Goal: Task Accomplishment & Management: Complete application form

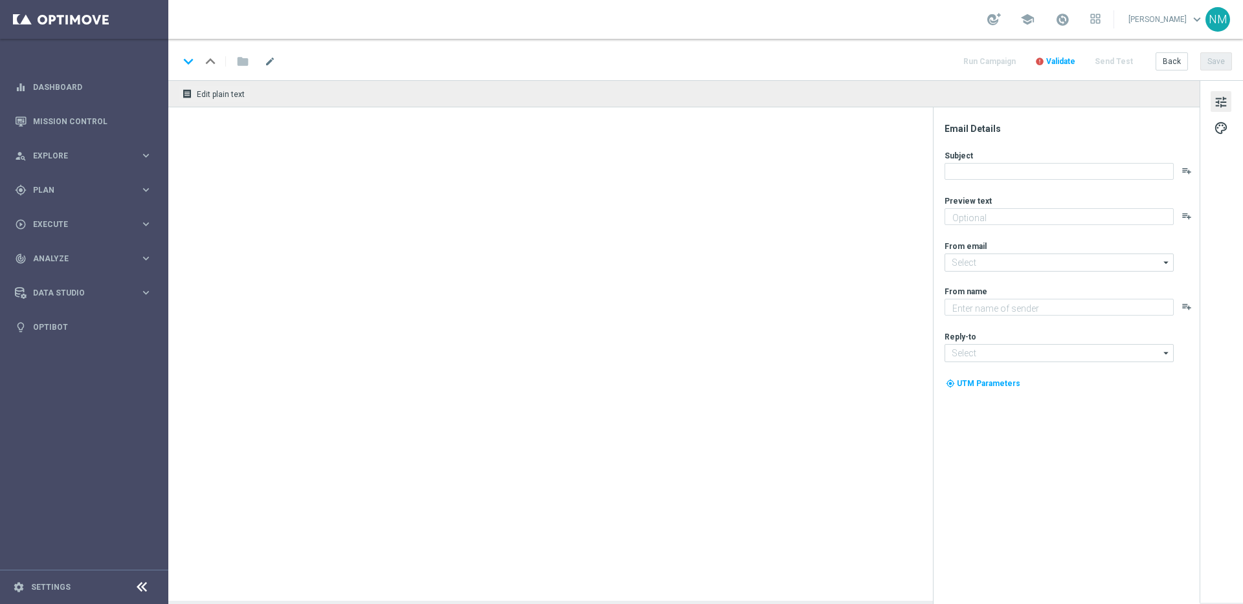
type textarea "Secure your extra entries and get even closer to that dream prize"
type textarea "Lottoland"
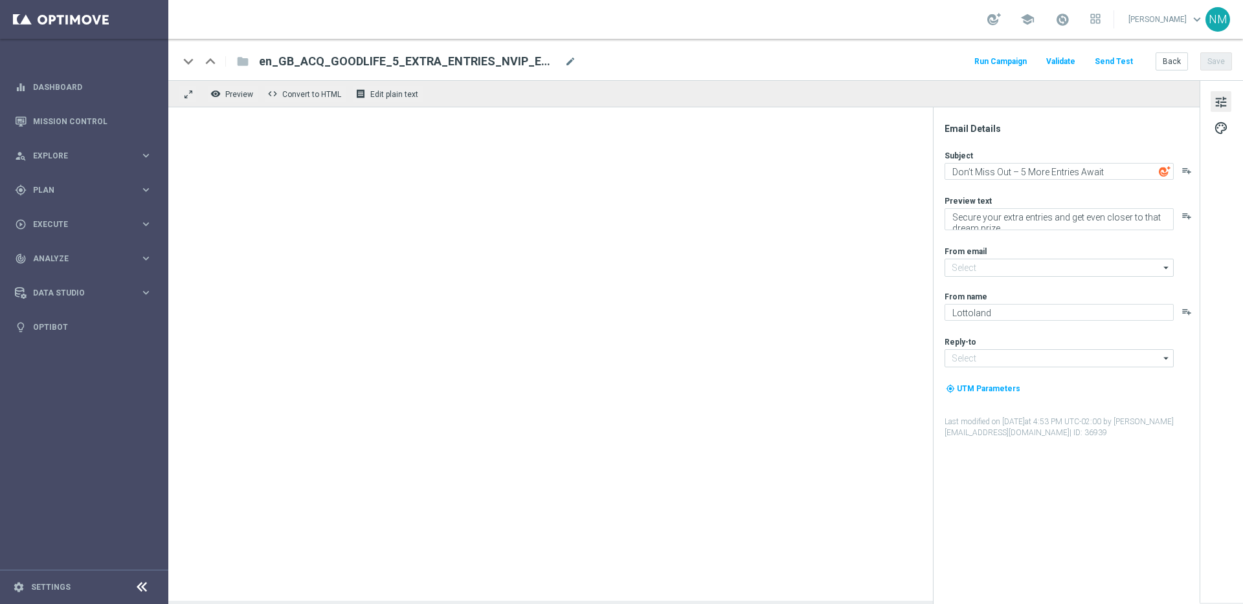
type input "mail@crm.lottoland.com"
type input "support@lottoland.co.uk"
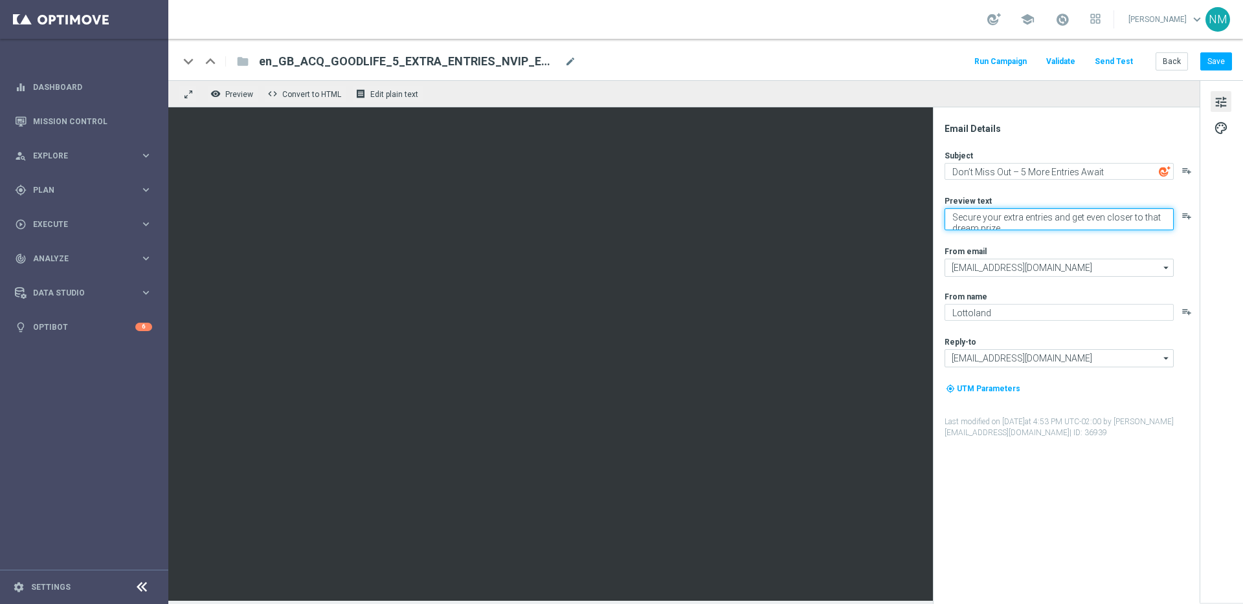
click at [991, 221] on textarea "Secure your extra entries and get even closer to that dream prize" at bounding box center [1058, 219] width 229 height 22
click at [969, 221] on textarea "Secure your extra entries and get even closer to that dream prize" at bounding box center [1058, 219] width 229 height 22
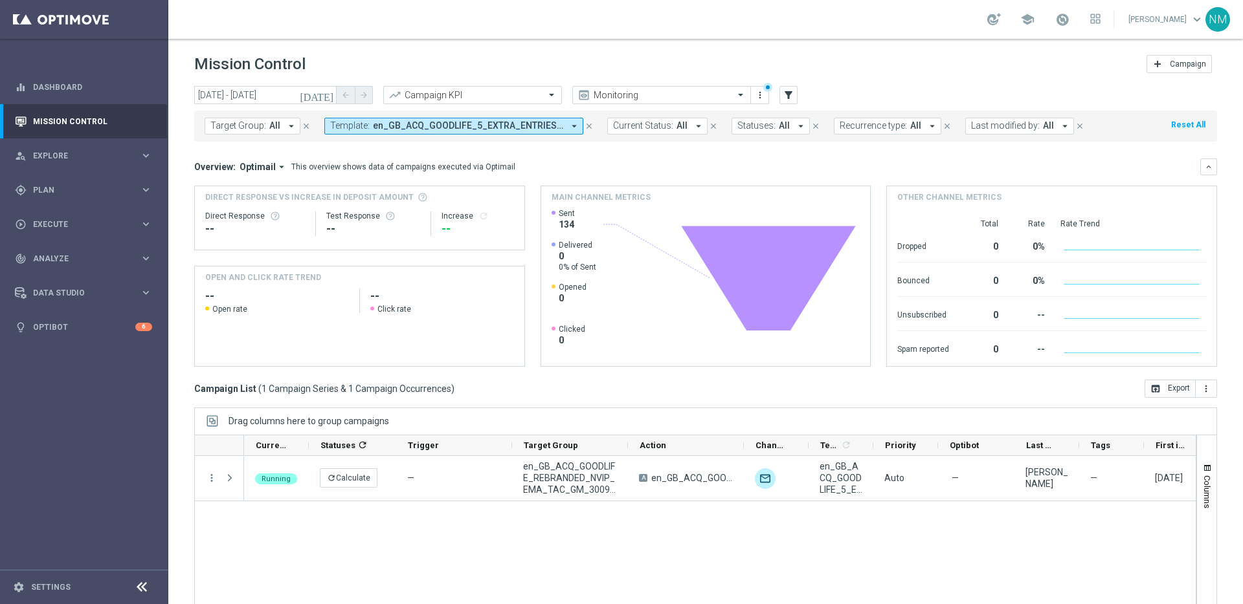
scroll to position [43, 0]
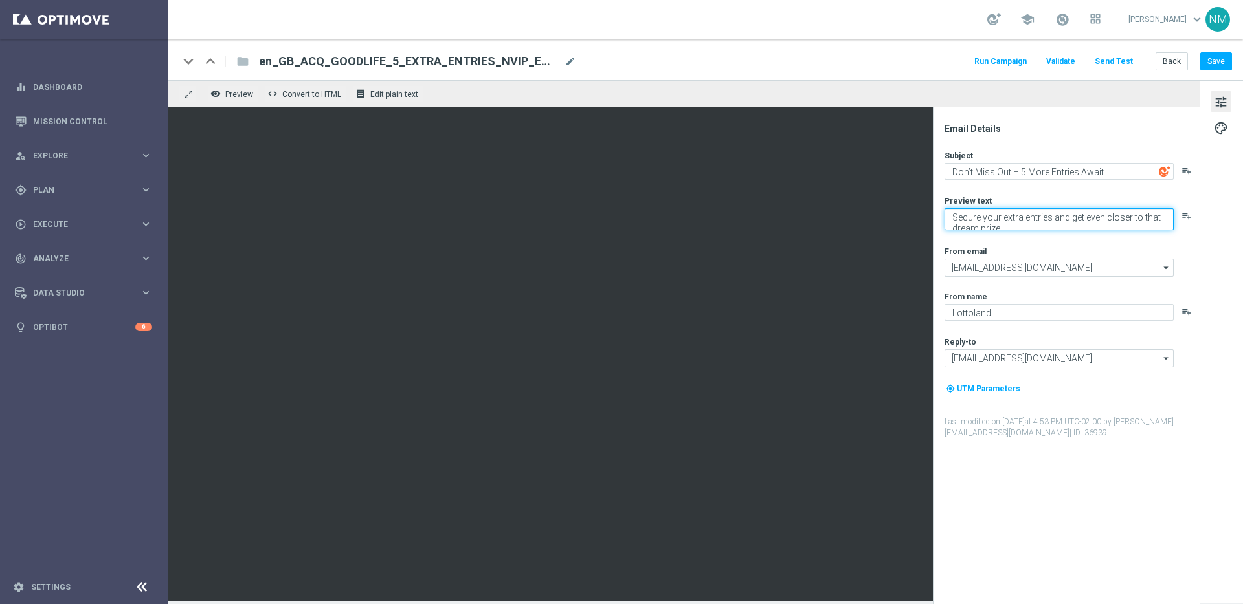
click at [1032, 223] on textarea "Secure your extra entries and get even closer to that dream prize" at bounding box center [1058, 219] width 229 height 22
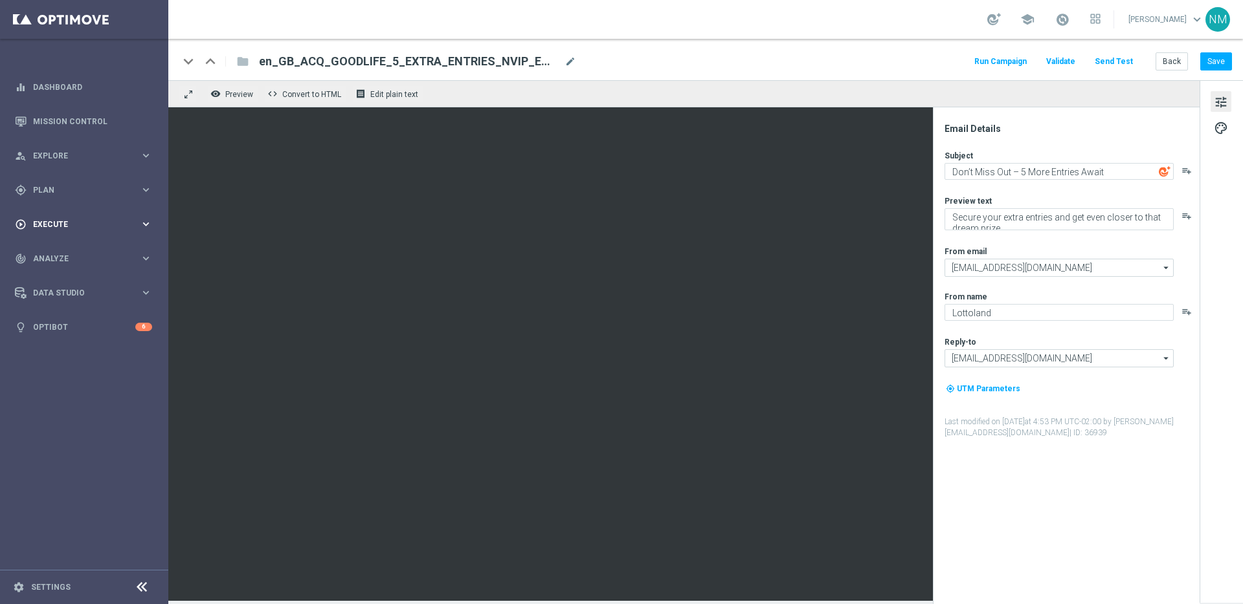
click at [87, 231] on div "play_circle_outline Execute keyboard_arrow_right" at bounding box center [83, 224] width 167 height 34
click at [65, 124] on link "Mission Control" at bounding box center [92, 121] width 119 height 34
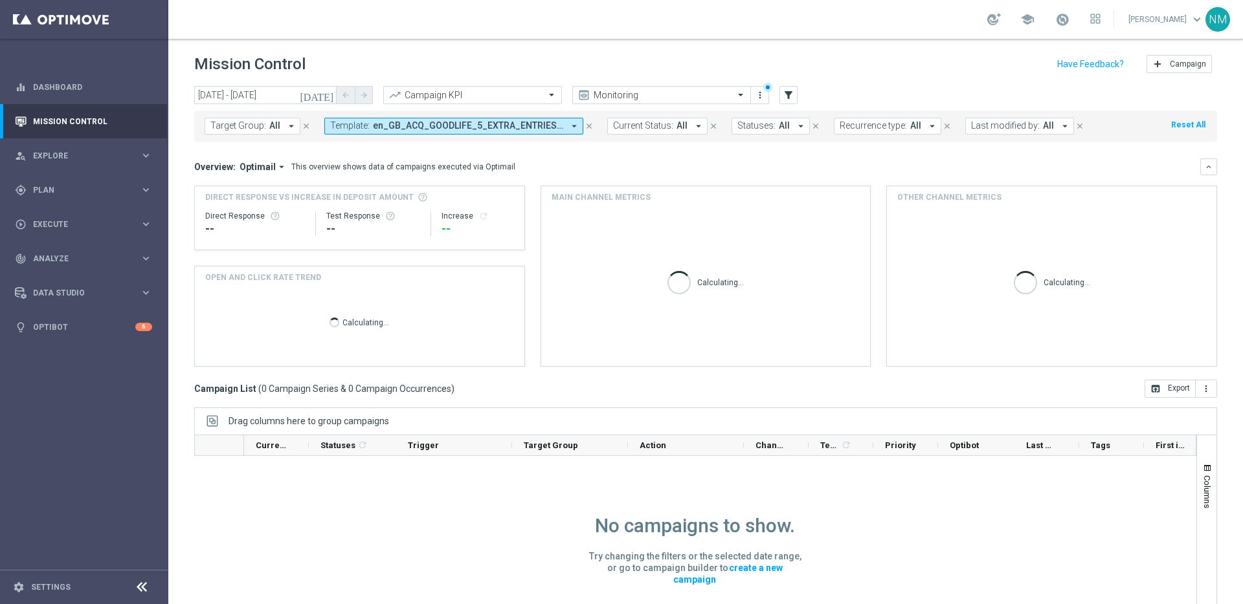
click at [571, 126] on icon "arrow_drop_down" at bounding box center [574, 126] width 12 height 12
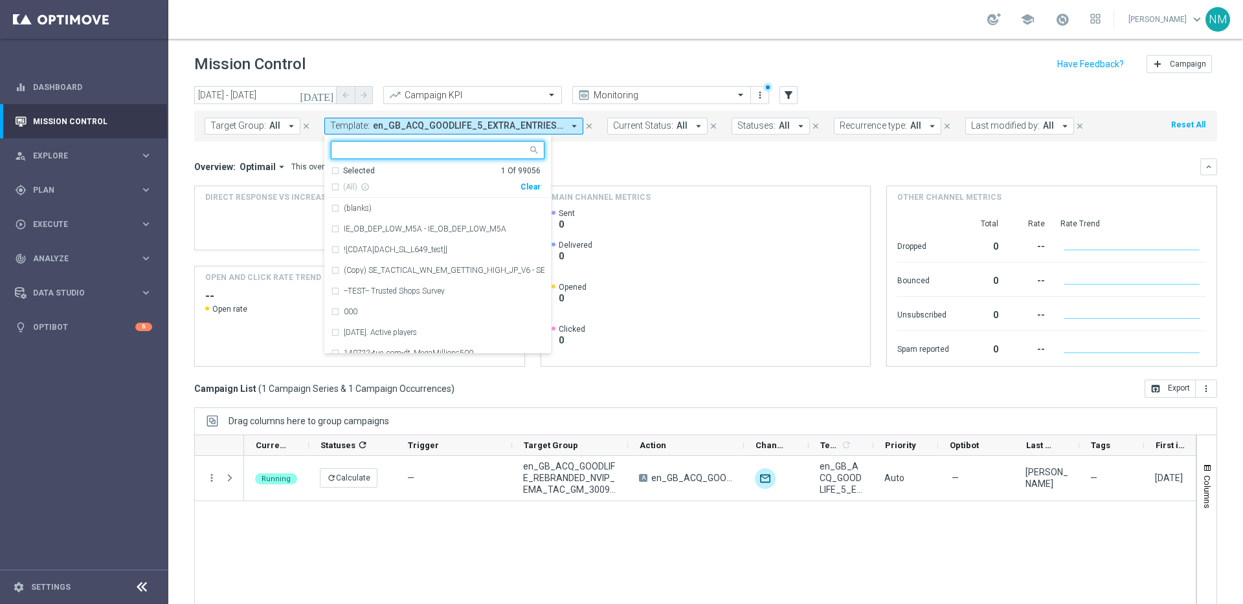
click at [0, 0] on div "Clear" at bounding box center [0, 0] width 0 height 0
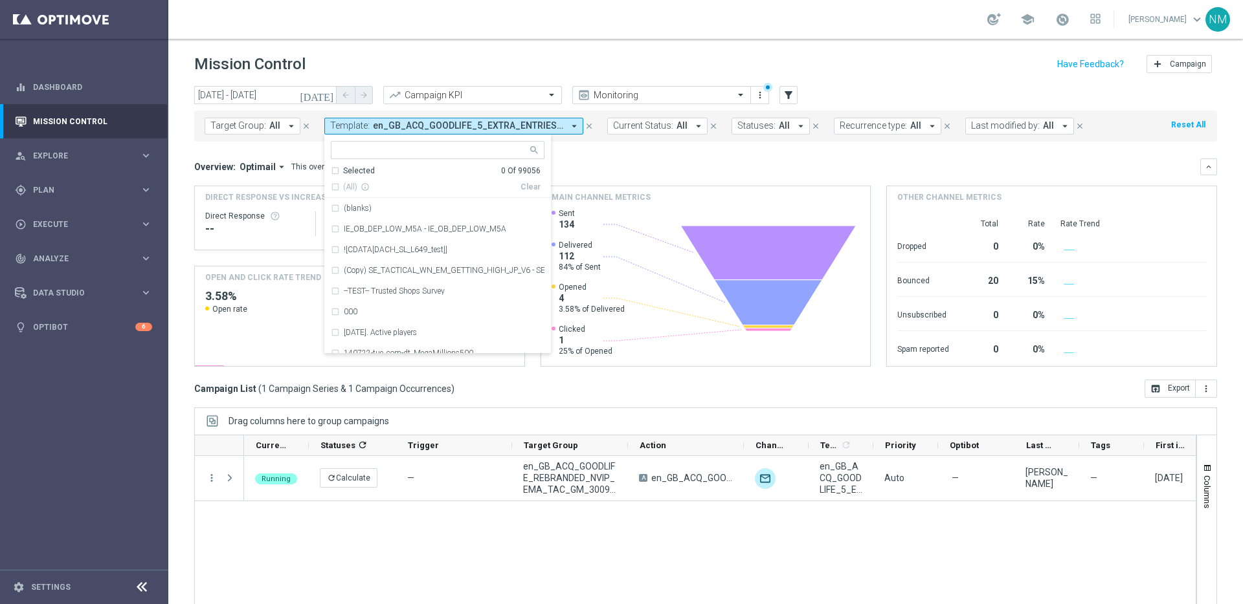
click at [491, 151] on input "text" at bounding box center [433, 150] width 190 height 11
paste input "en_GB_ACQ_GOODLIFE_5_EXTRA_ENTRIES_NVIP_EMA_TAC_GM_V3"
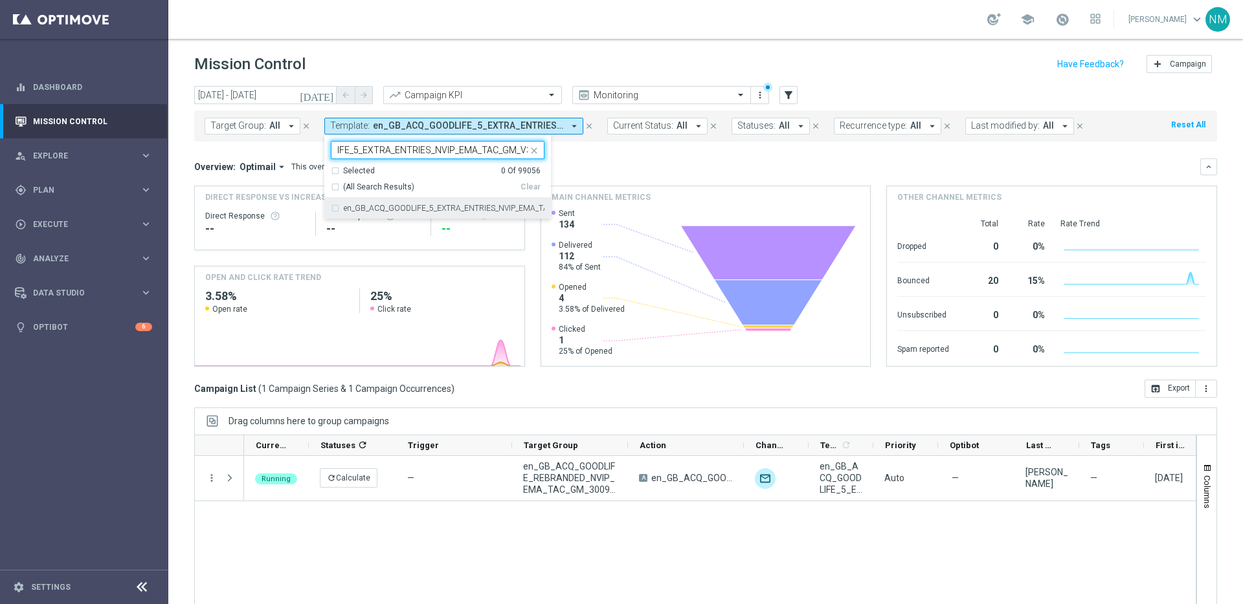
click at [461, 207] on label "en_GB_ACQ_GOODLIFE_5_EXTRA_ENTRIES_NVIP_EMA_TAC_GM_V3" at bounding box center [444, 209] width 201 height 8
type input "en_GB_ACQ_GOODLIFE_5_EXTRA_ENTRIES_NVIP_EMA_TAC_GM_V3"
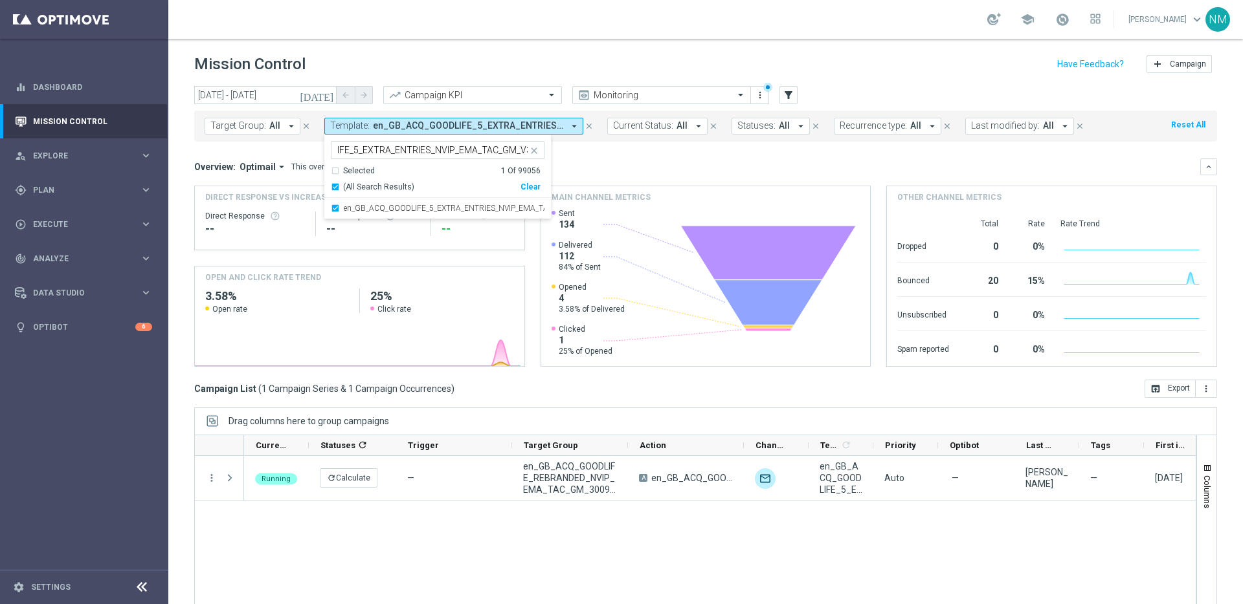
scroll to position [0, 0]
click at [658, 157] on mini-dashboard "Overview: Optimail arrow_drop_down This overview shows data of campaigns execut…" at bounding box center [705, 261] width 1023 height 238
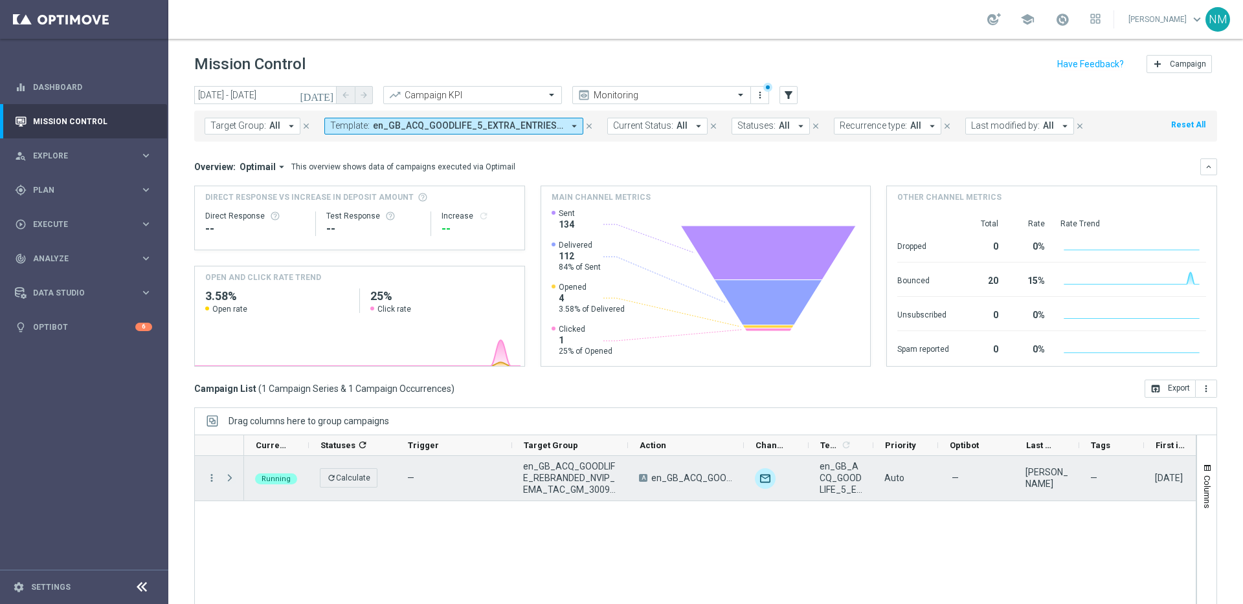
click at [232, 475] on span at bounding box center [230, 478] width 12 height 10
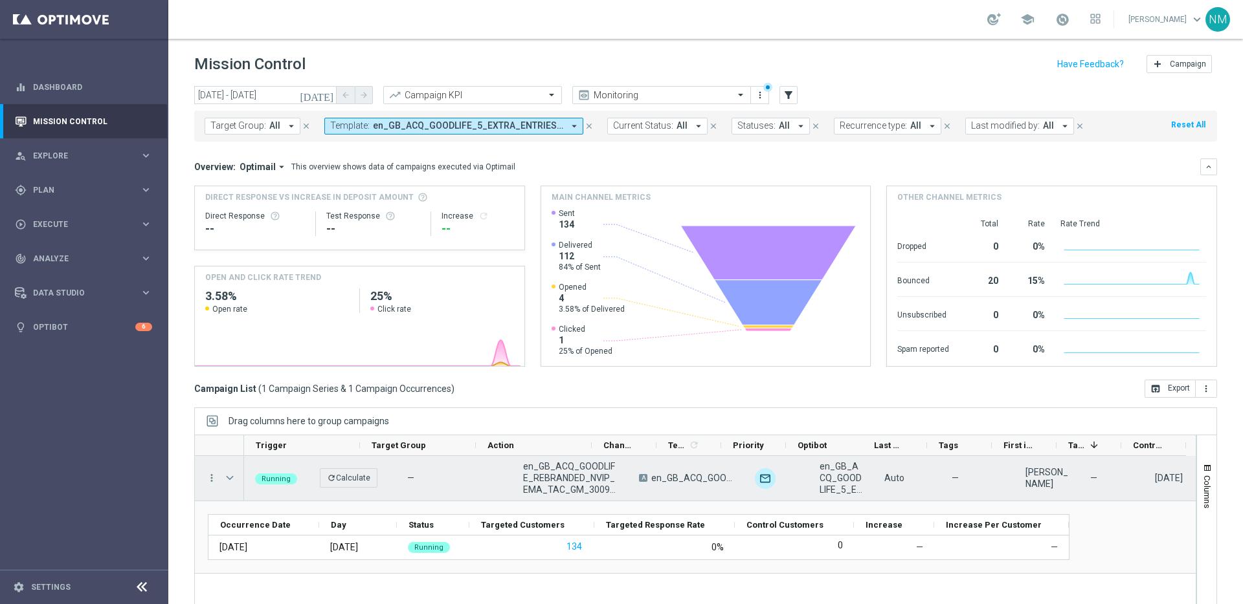
scroll to position [0, 151]
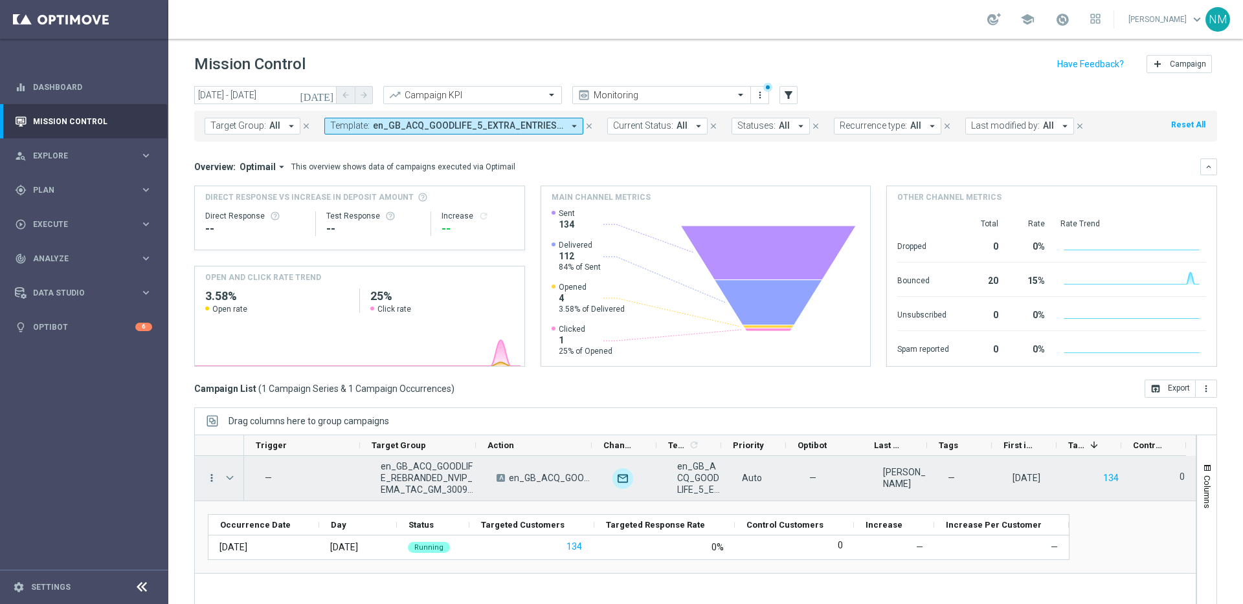
click at [207, 480] on icon "more_vert" at bounding box center [212, 478] width 12 height 12
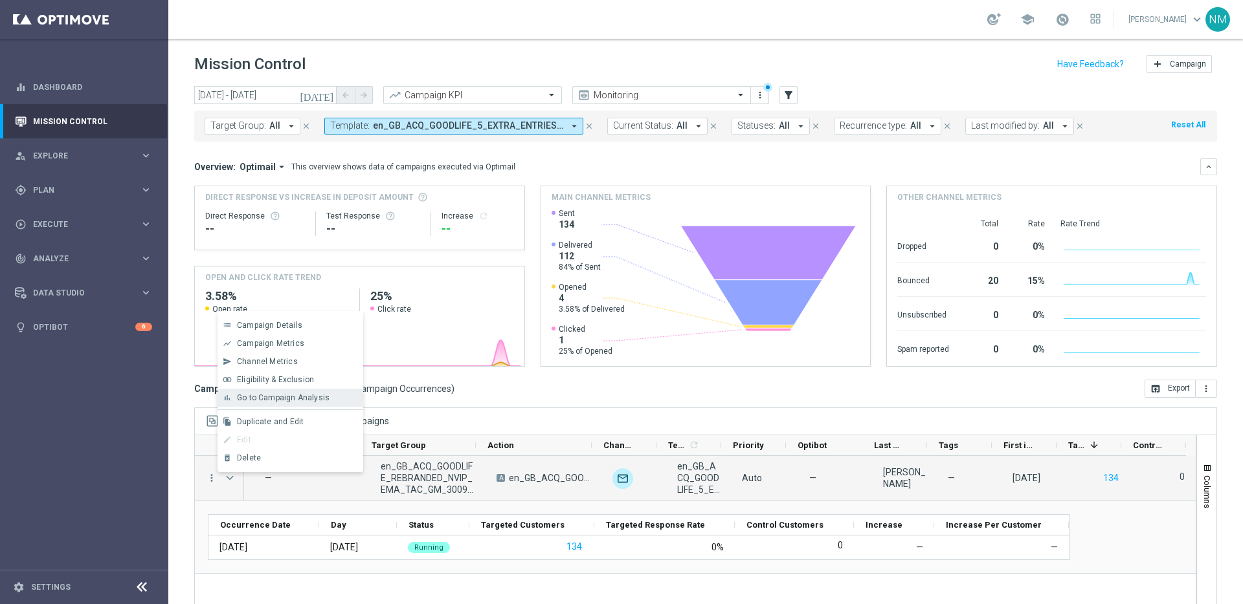
click at [289, 396] on span "Go to Campaign Analysis" at bounding box center [283, 397] width 93 height 9
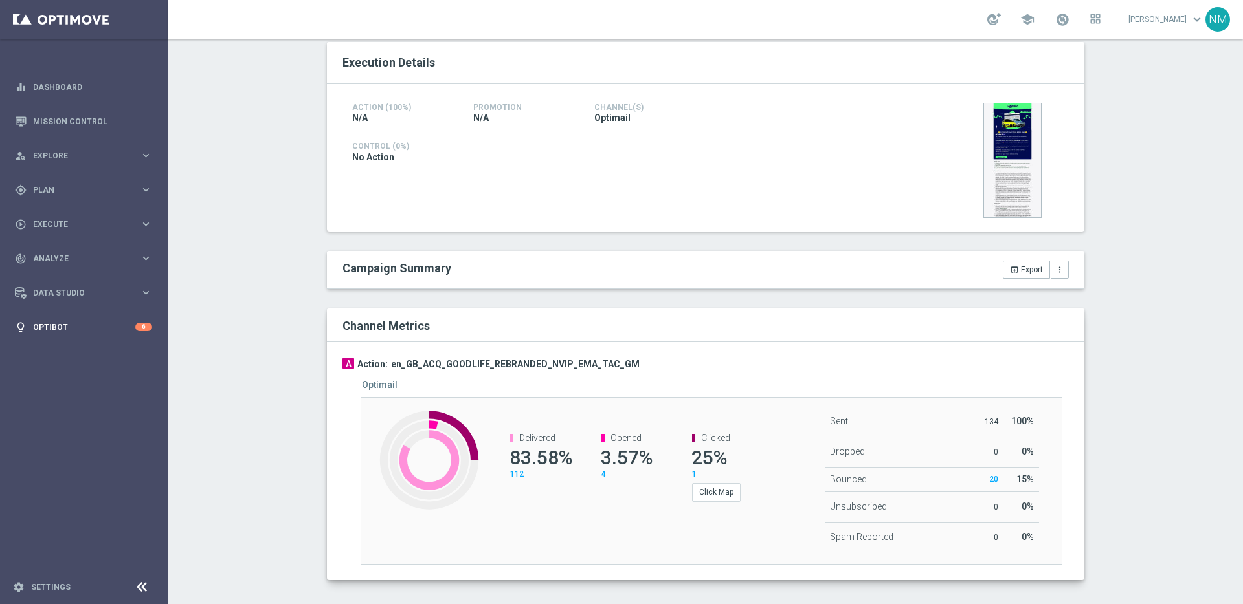
scroll to position [245, 0]
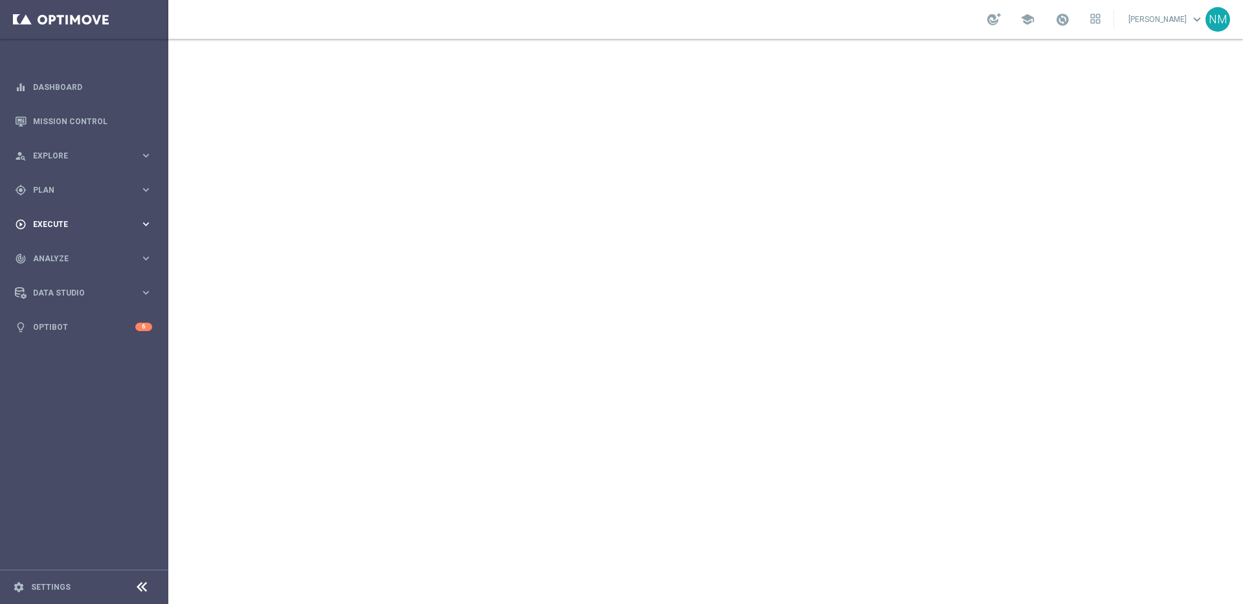
click at [78, 226] on span "Execute" at bounding box center [86, 225] width 107 height 8
click at [47, 163] on div "person_search Explore keyboard_arrow_right" at bounding box center [83, 155] width 167 height 34
click at [47, 362] on accordion "equalizer Dashboard Mission Control" at bounding box center [83, 285] width 167 height 430
click at [55, 344] on span "Plan" at bounding box center [86, 346] width 107 height 8
click at [53, 255] on span "Templates" at bounding box center [80, 256] width 93 height 8
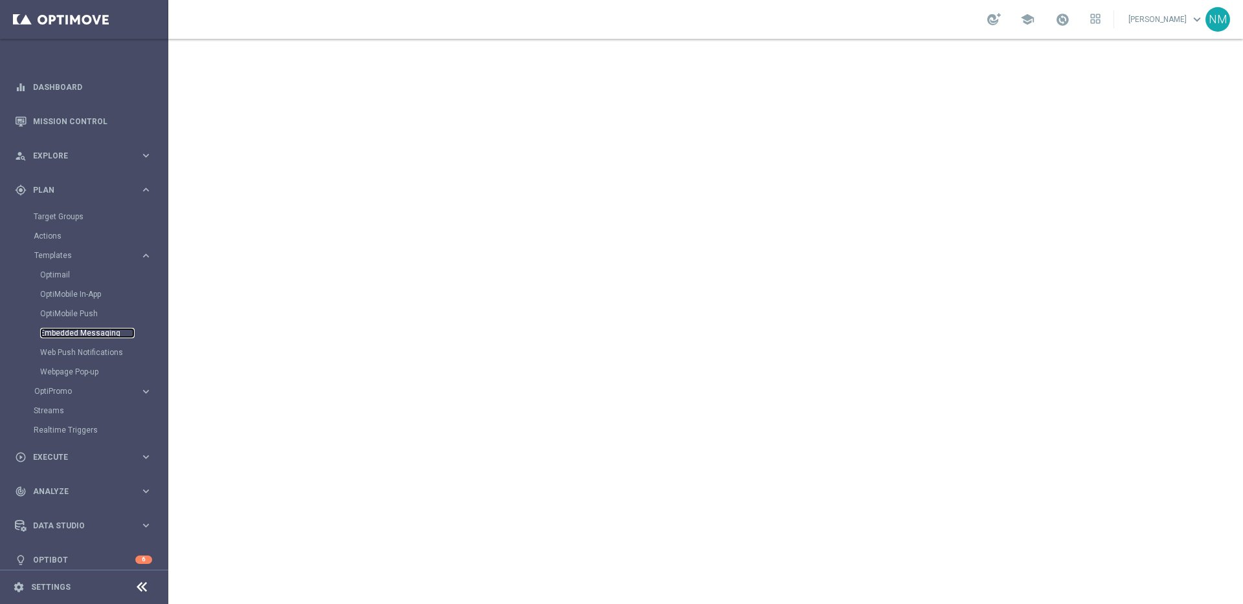
click at [64, 331] on link "Embedded Messaging" at bounding box center [87, 333] width 94 height 10
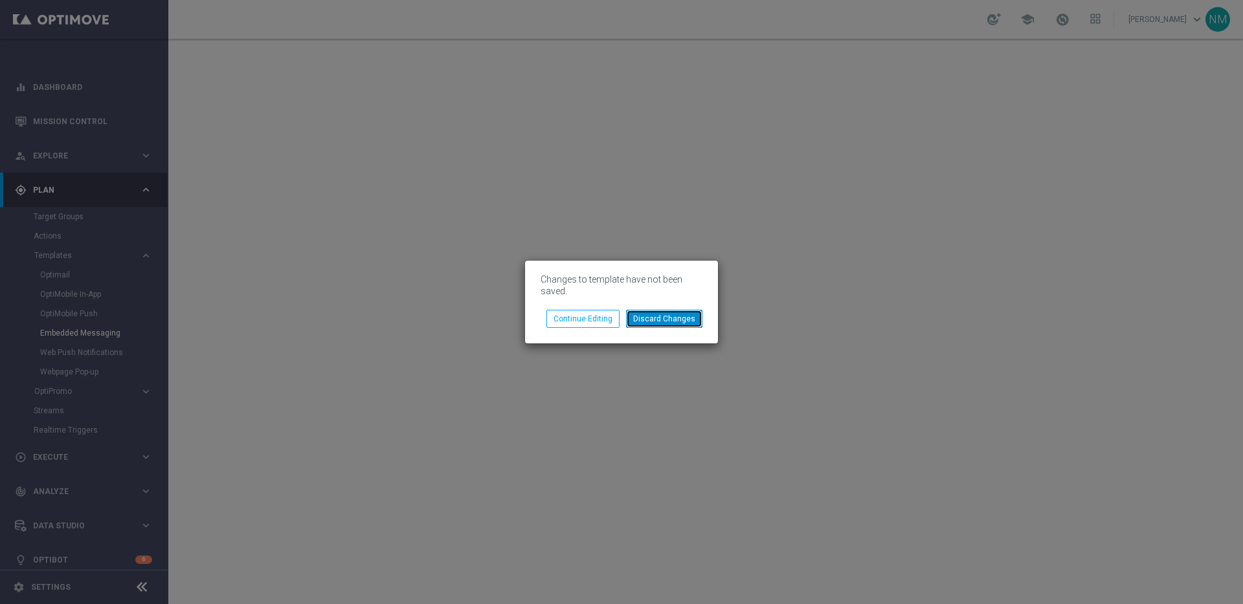
click at [664, 324] on button "Discard Changes" at bounding box center [664, 319] width 76 height 18
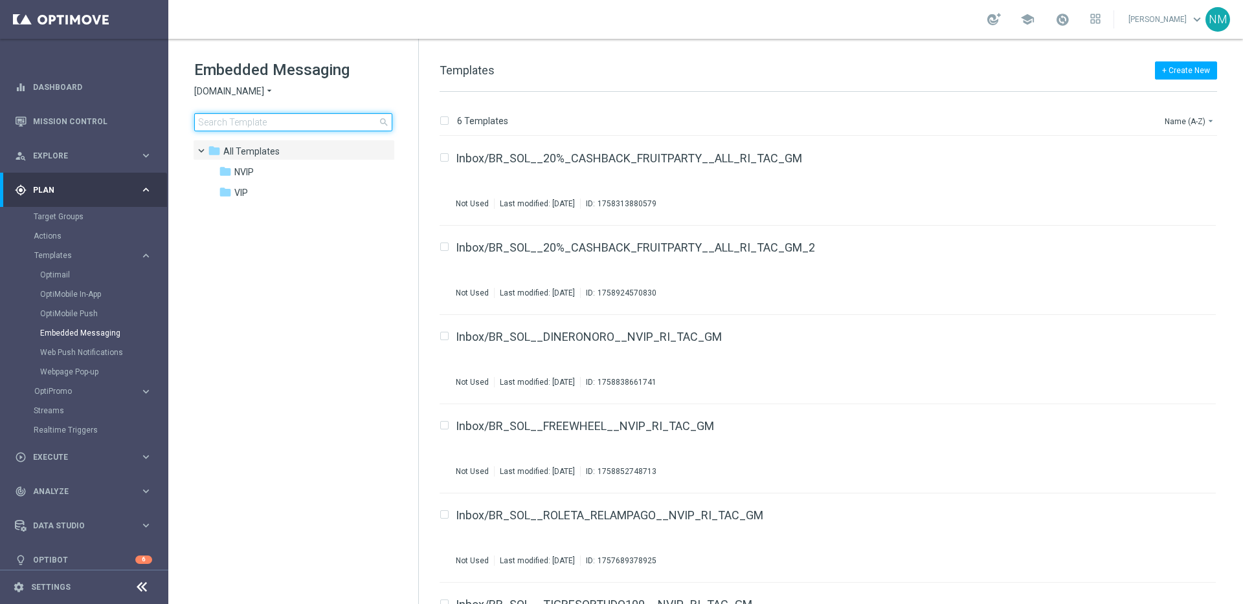
click at [264, 119] on input at bounding box center [293, 122] width 198 height 18
click at [251, 93] on span "Sorteonline.bet.br" at bounding box center [229, 91] width 70 height 12
click at [0, 0] on span "Lottoland" at bounding box center [0, 0] width 0 height 0
click at [265, 127] on input at bounding box center [293, 122] width 198 height 18
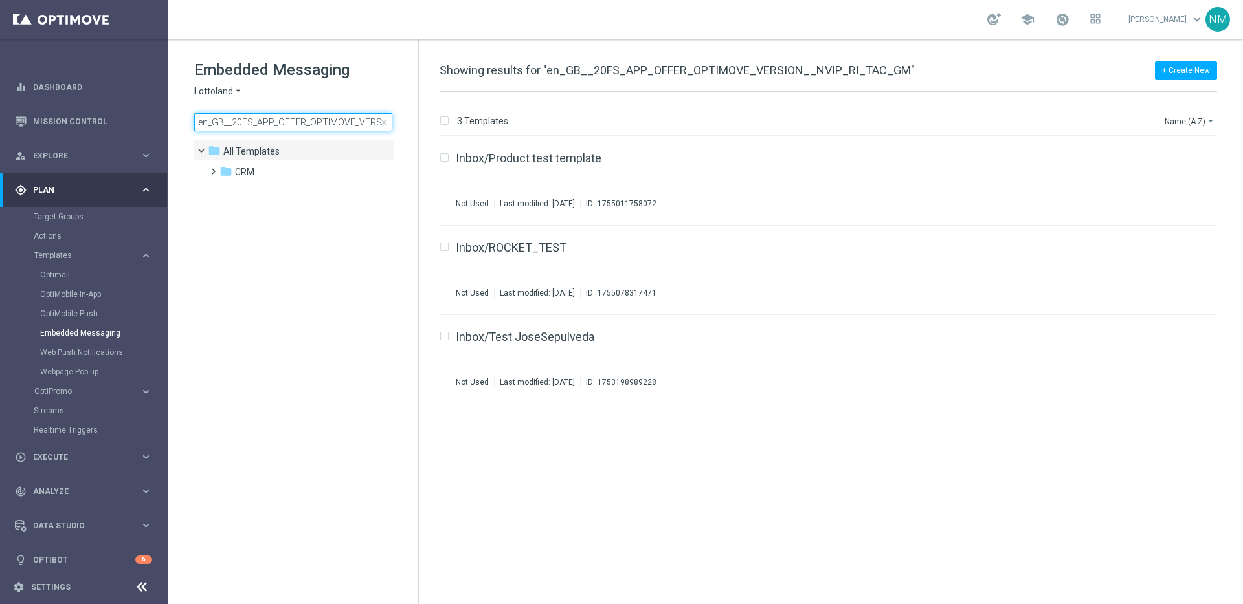
scroll to position [0, 89]
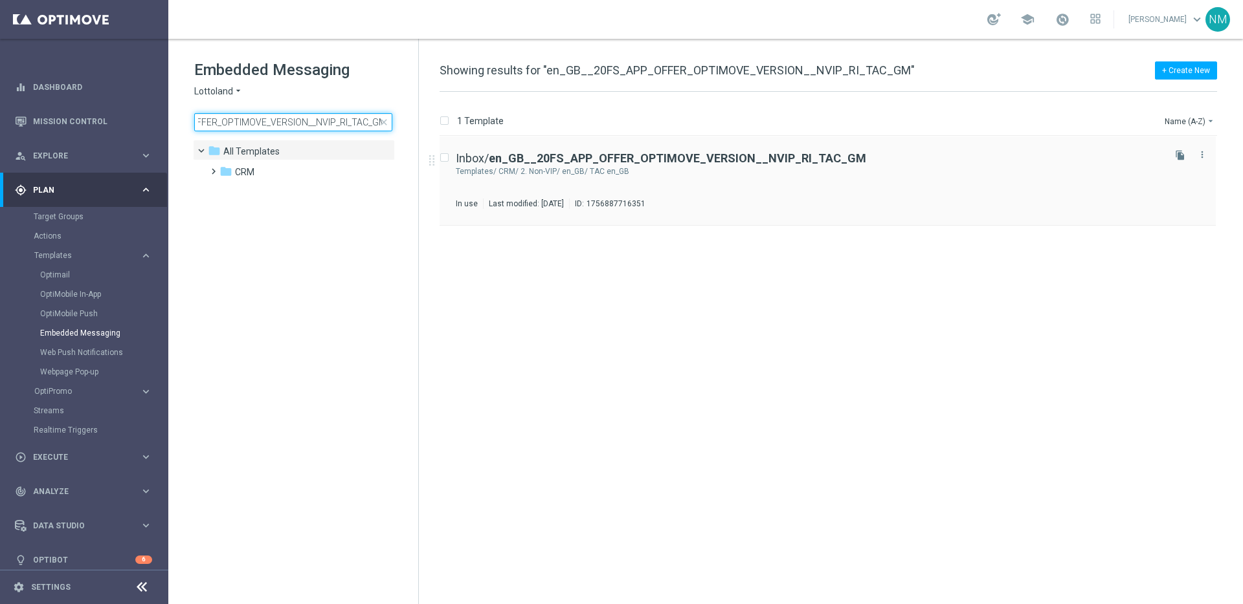
type input "en_GB__20FS_APP_OFFER_OPTIMOVE_VERSION__NVIP_RI_TAC_GM"
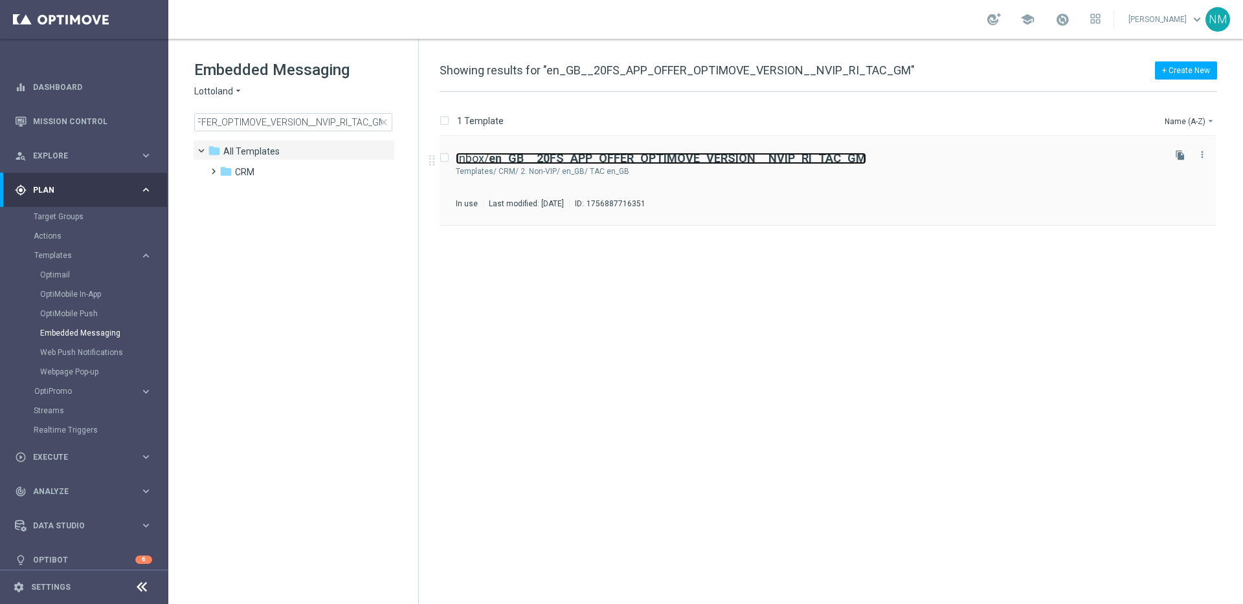
click at [795, 159] on b "en_GB__20FS_APP_OFFER_OPTIMOVE_VERSION__NVIP_RI_TAC_GM" at bounding box center [677, 158] width 377 height 14
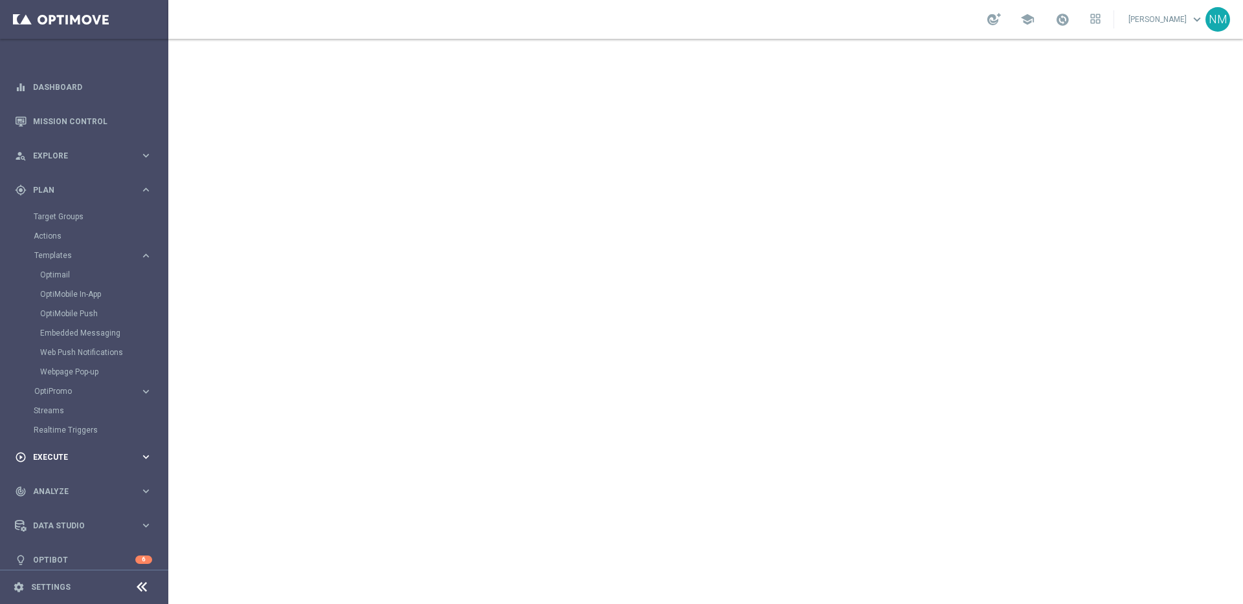
click at [71, 459] on span "Execute" at bounding box center [86, 458] width 107 height 8
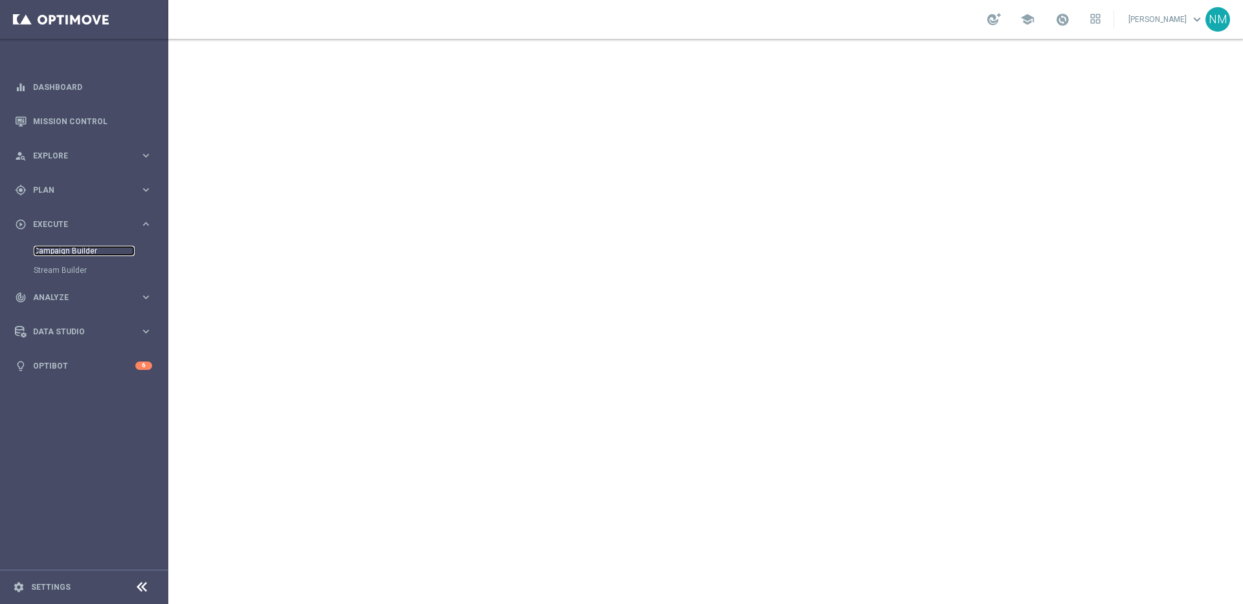
click at [83, 254] on link "Campaign Builder" at bounding box center [84, 251] width 101 height 10
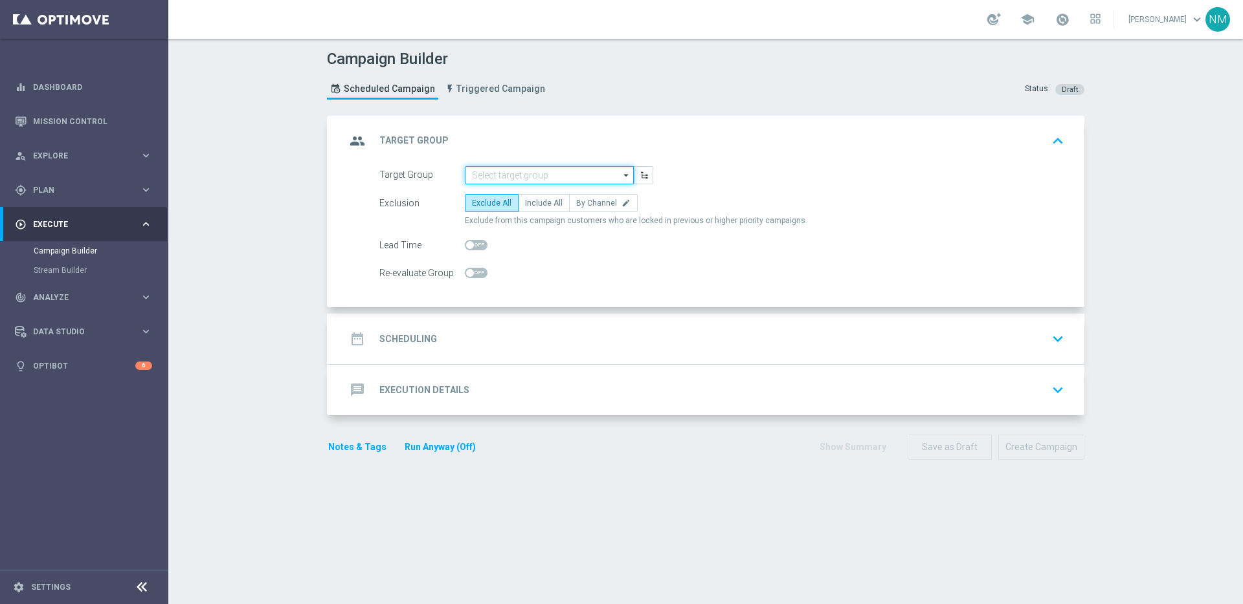
click at [498, 179] on input at bounding box center [549, 175] width 169 height 18
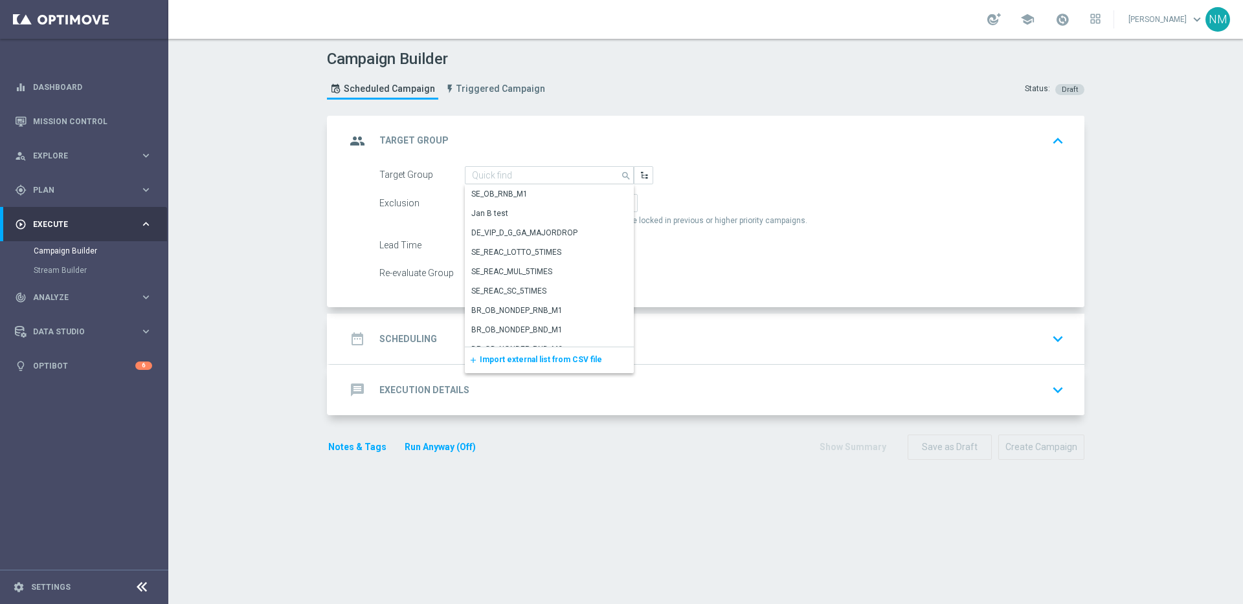
click at [517, 364] on span "Import external list from CSV file" at bounding box center [541, 359] width 122 height 9
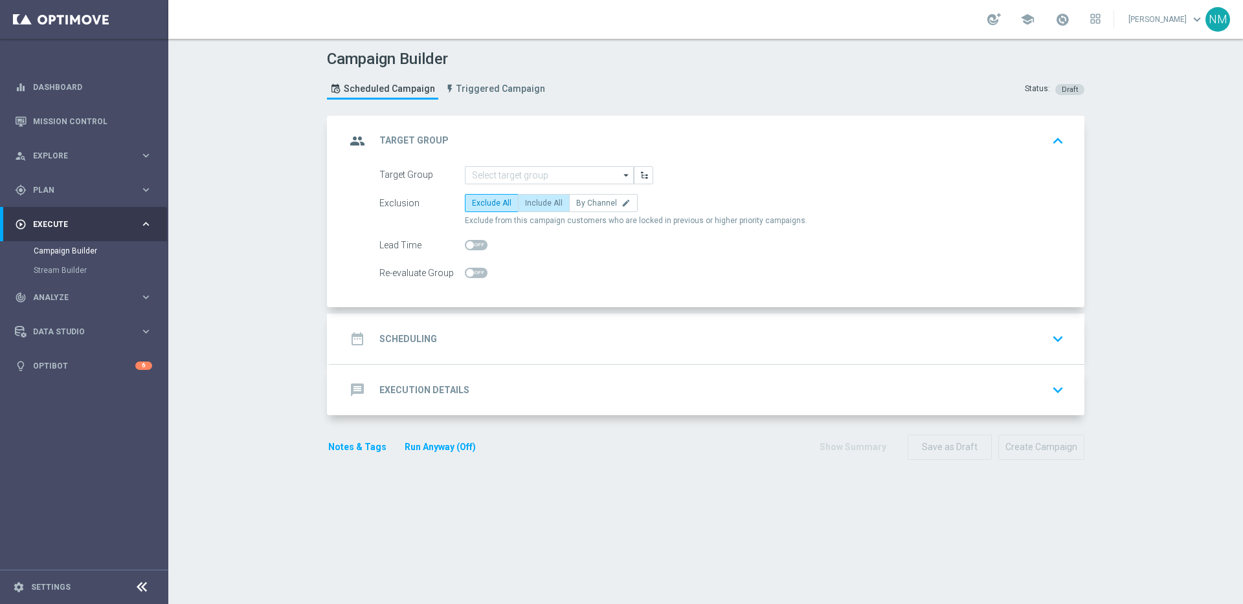
click at [539, 205] on span "Include All" at bounding box center [544, 203] width 38 height 9
click at [533, 205] on input "Include All" at bounding box center [529, 205] width 8 height 8
radio input "true"
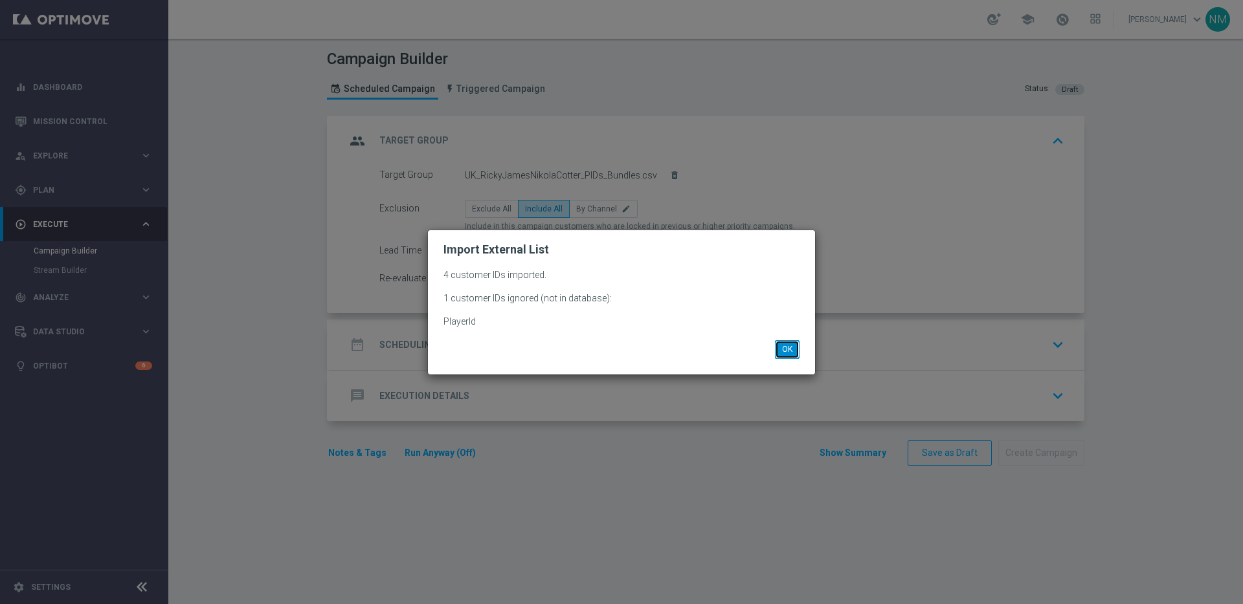
click at [785, 344] on button "OK" at bounding box center [787, 349] width 25 height 18
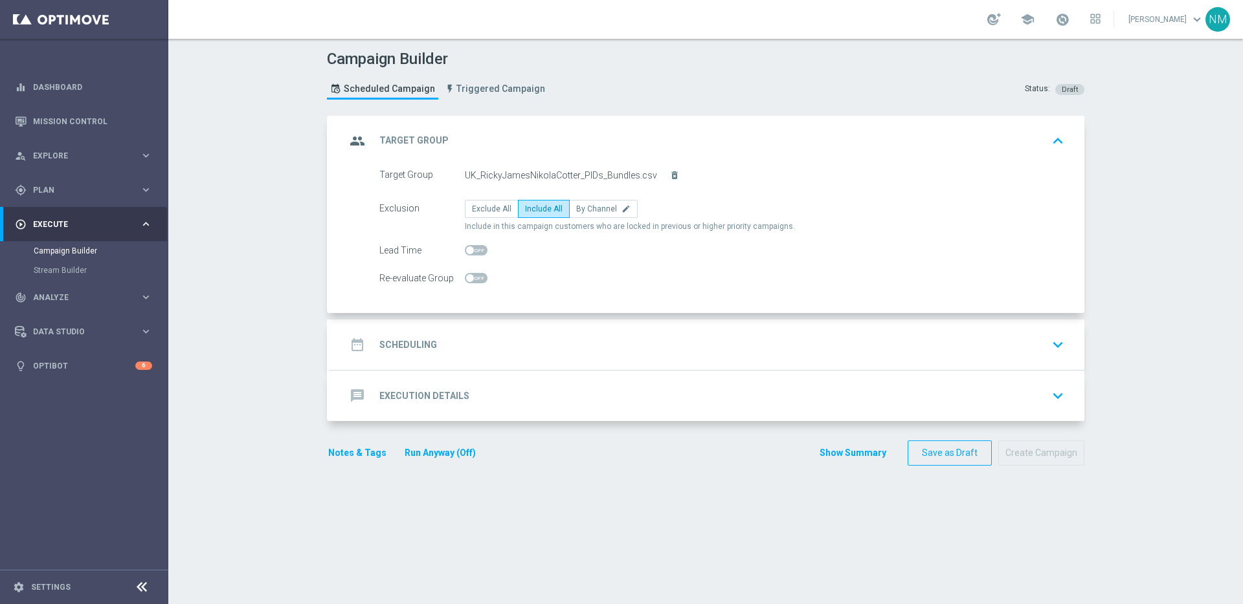
click at [521, 333] on div "date_range Scheduling keyboard_arrow_down" at bounding box center [707, 345] width 723 height 25
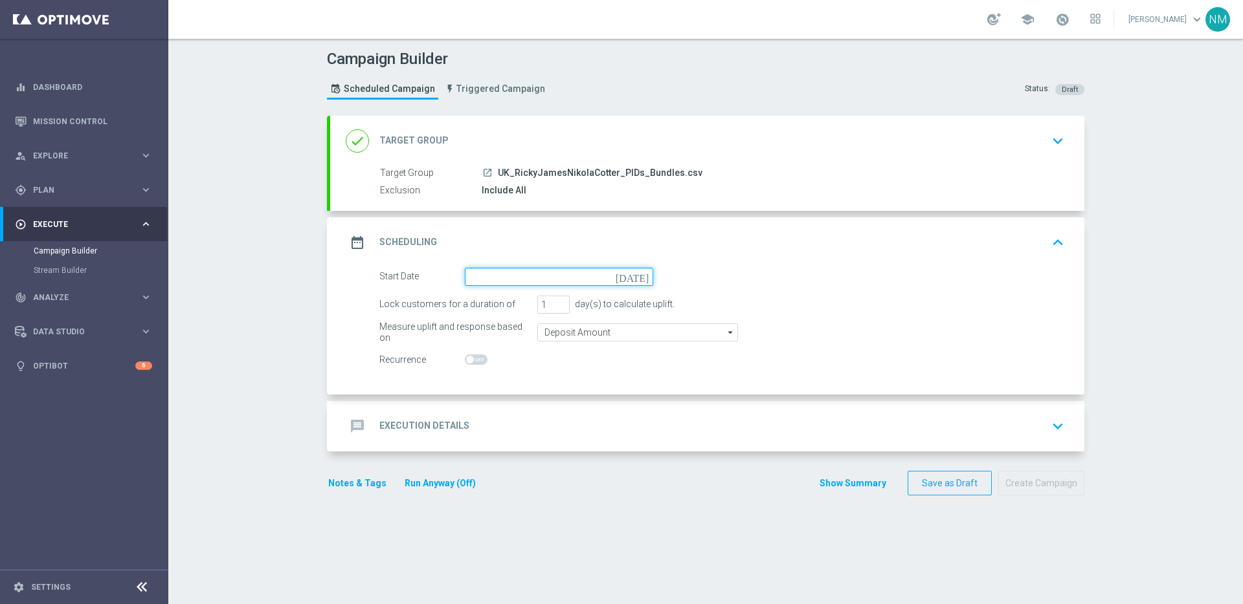
click at [556, 280] on input at bounding box center [559, 277] width 188 height 18
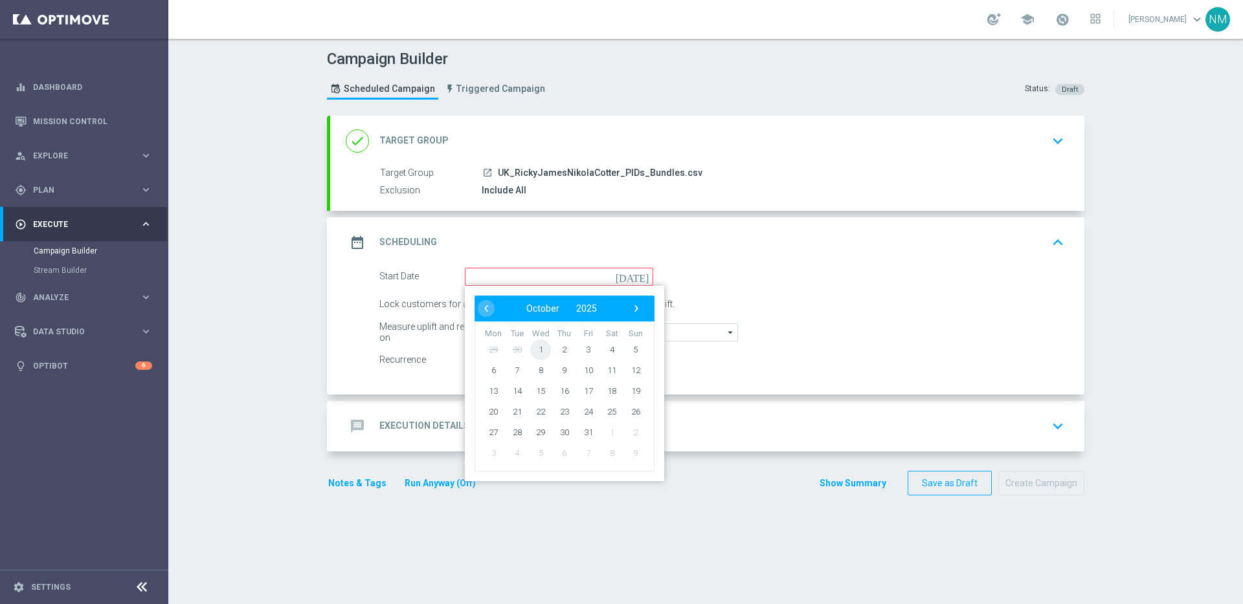
click at [536, 350] on span "1" at bounding box center [540, 349] width 21 height 21
type input "[DATE]"
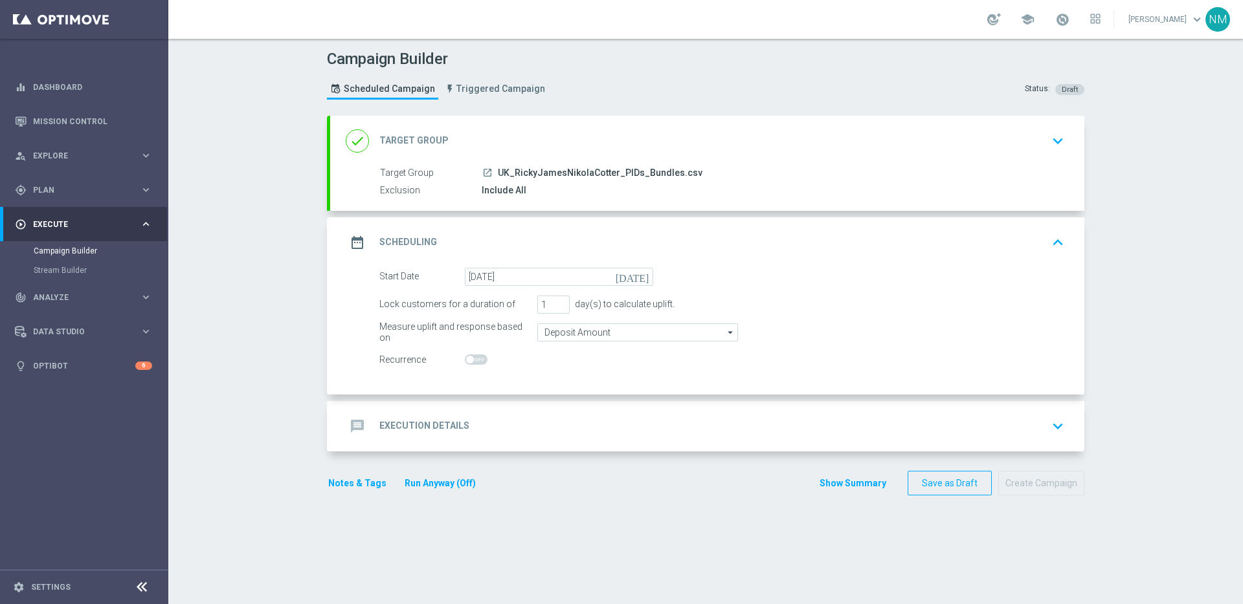
click at [478, 425] on div "message Execution Details keyboard_arrow_down" at bounding box center [707, 426] width 723 height 25
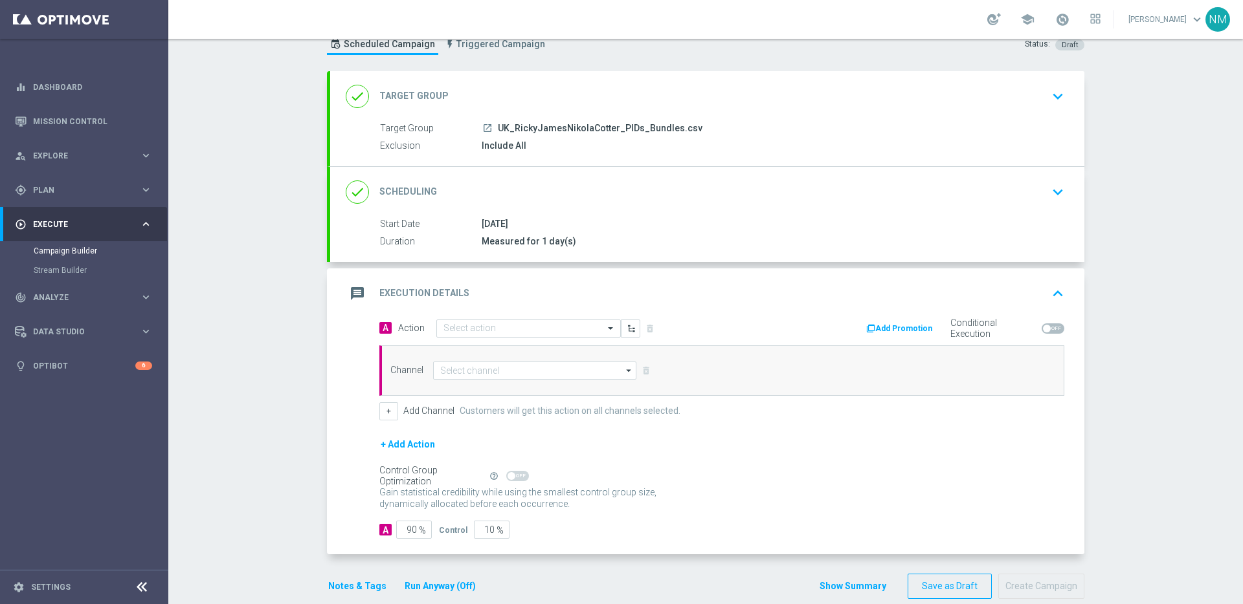
scroll to position [55, 0]
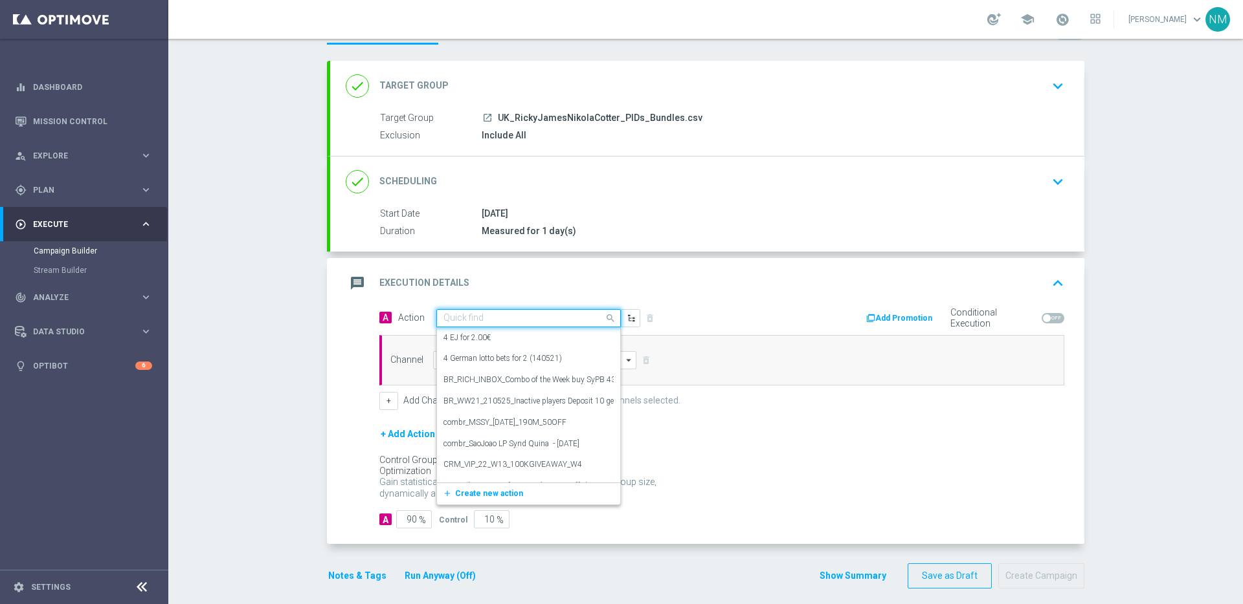
click at [504, 321] on input "text" at bounding box center [515, 318] width 144 height 11
paste input "en_GB__20FS_APP_OFFER_OPTIMOVE_VERSION__NVIP_RI_TAC_GM"
type input "en_GB__20FS_APP_OFFER_OPTIMOVE_VERSION__NVIP_RI_TAC_GM"
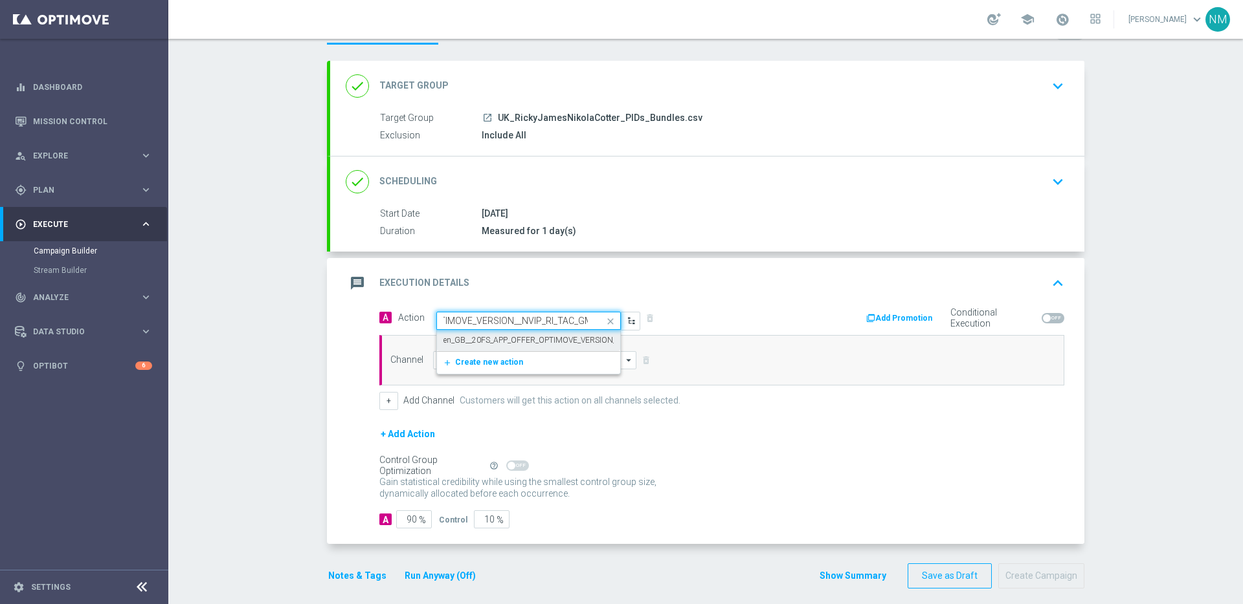
click at [500, 336] on label "en_GB__20FS_APP_OFFER_OPTIMOVE_VERSION__NVIP_RI_TAC_GM" at bounding box center [562, 340] width 238 height 11
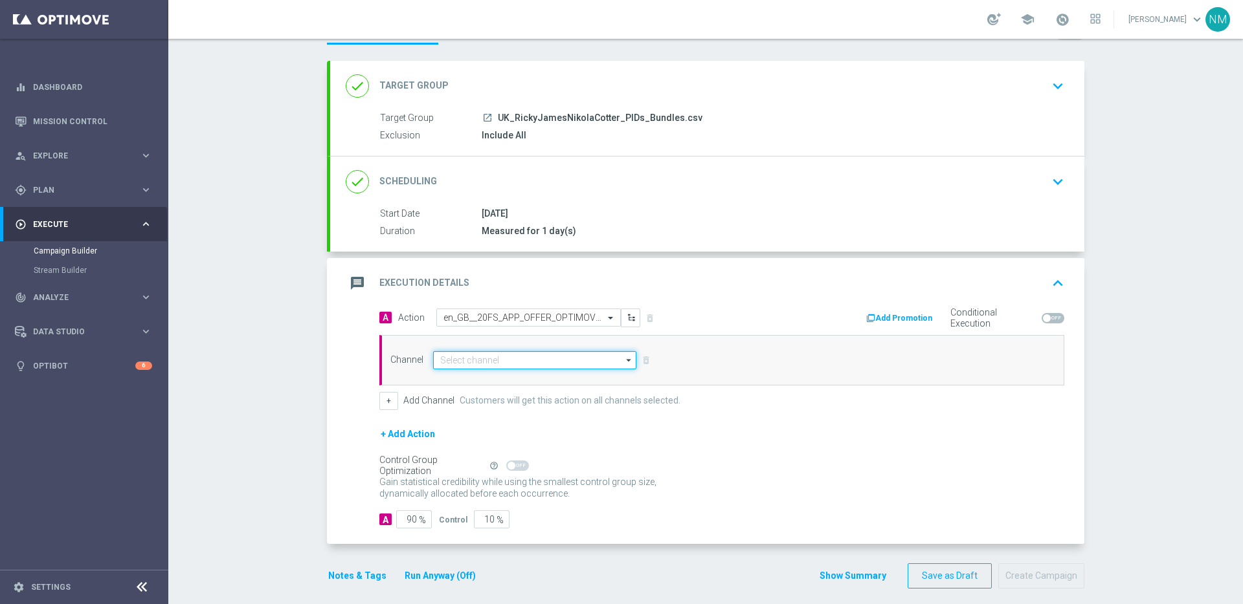
click at [487, 356] on input at bounding box center [534, 360] width 203 height 18
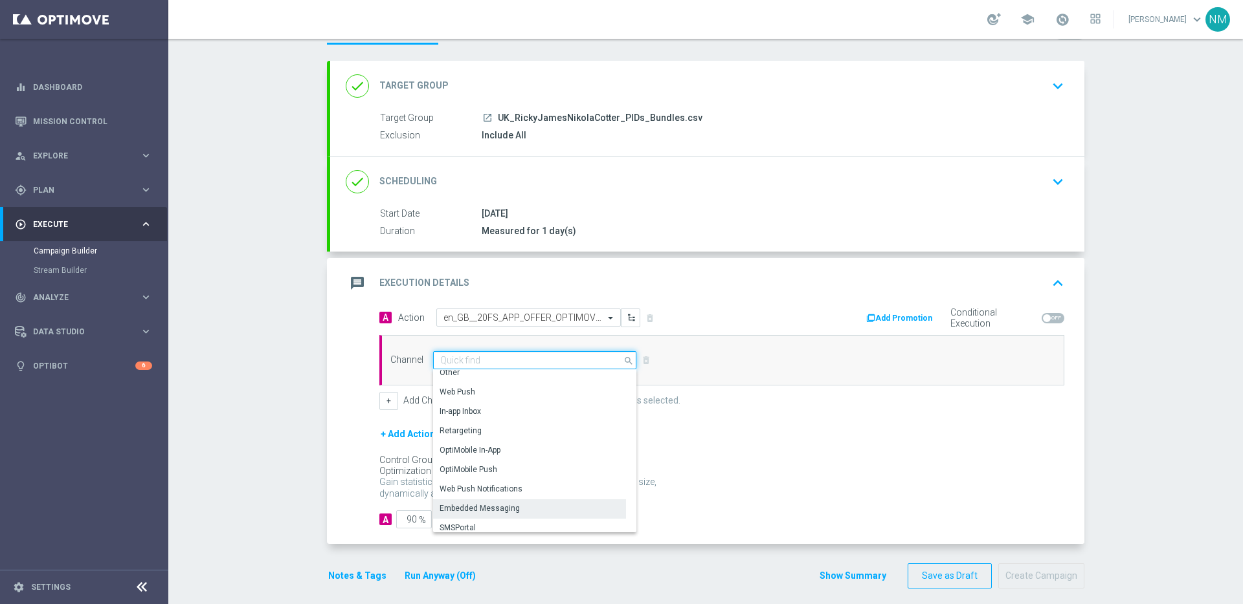
scroll to position [342, 0]
click at [476, 505] on div "Embedded Messaging" at bounding box center [479, 503] width 80 height 12
type input "Embedded Messaging"
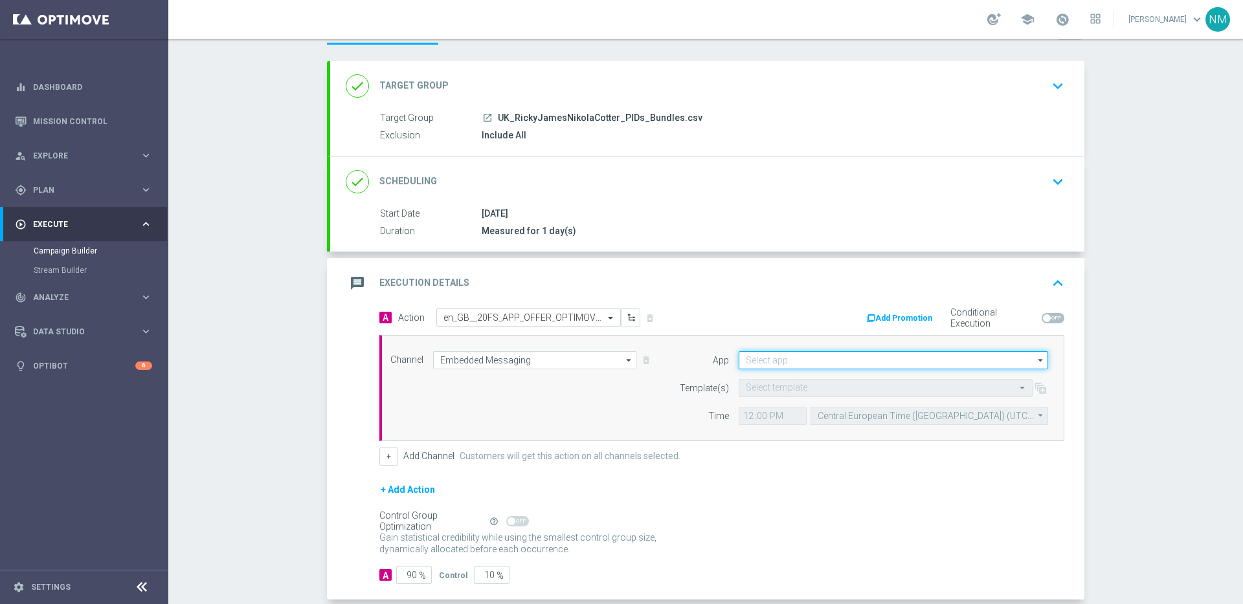
click at [800, 353] on input at bounding box center [892, 360] width 309 height 18
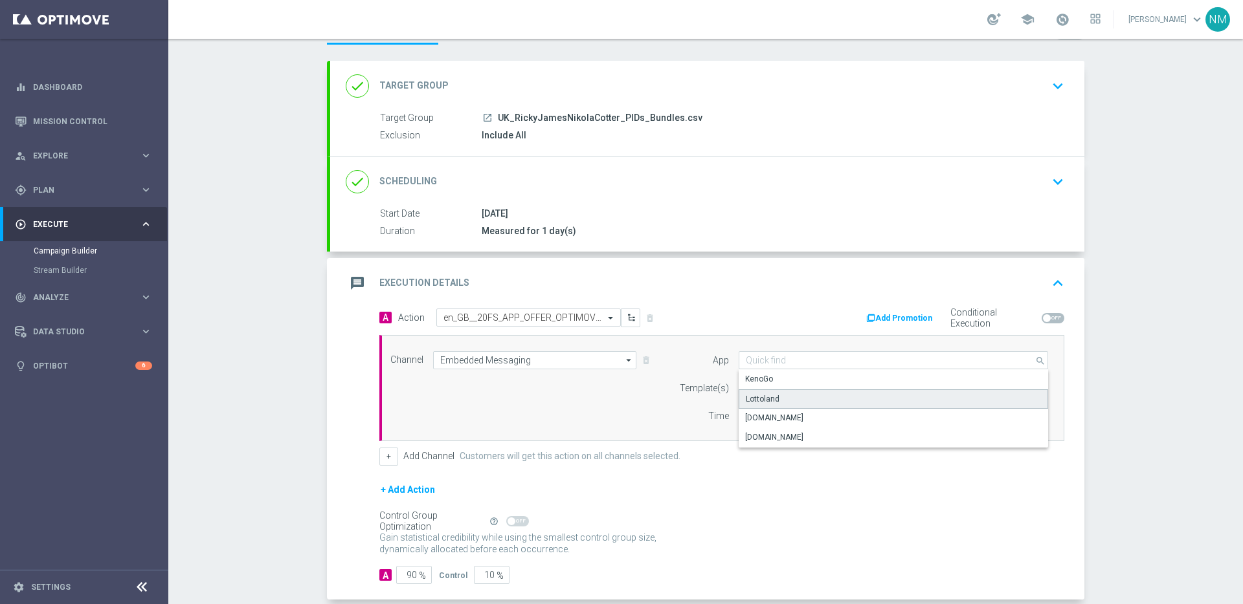
click at [760, 400] on div "Lottoland" at bounding box center [763, 399] width 34 height 12
type input "Lottoland"
click at [758, 393] on input "text" at bounding box center [873, 388] width 254 height 11
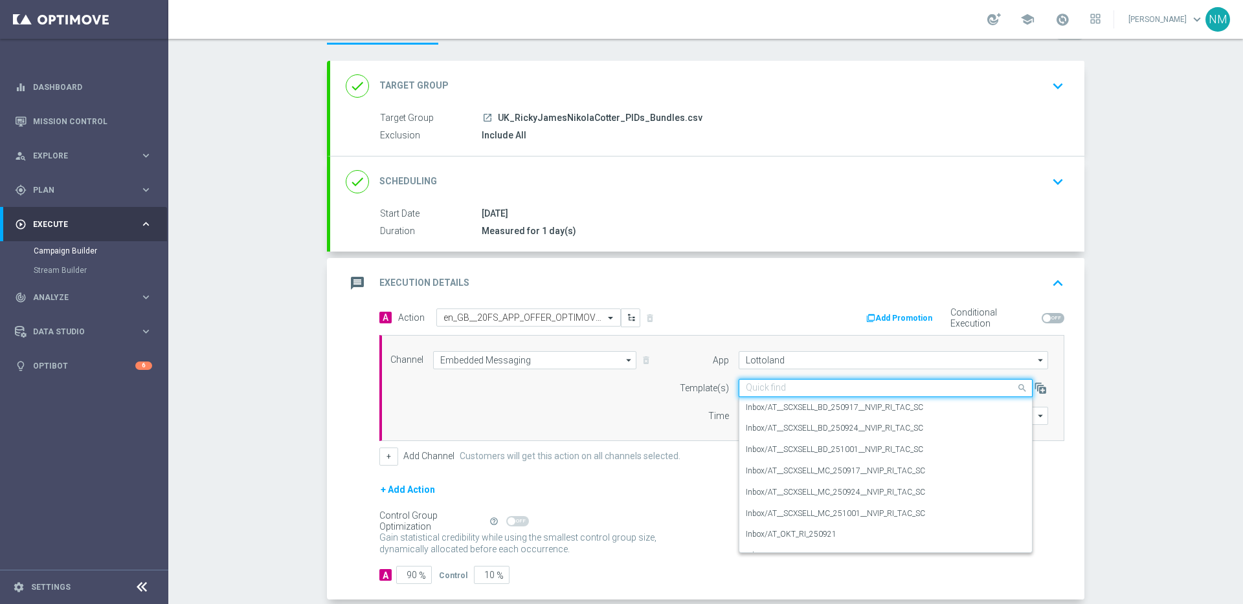
paste input "en_GB__20FS_APP_OFFER_OPTIMOVE_VERSION__NVIP_RI_TAC_GM"
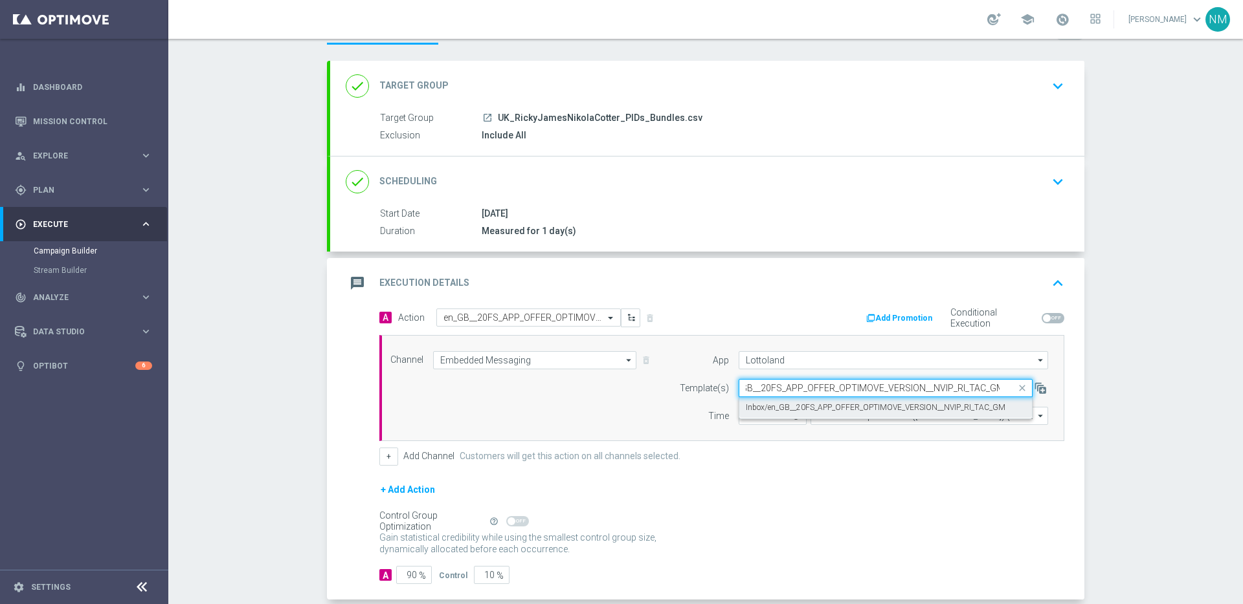
click at [779, 409] on label "Inbox/en_GB__20FS_APP_OFFER_OPTIMOVE_VERSION__NVIP_RI_TAC_GM" at bounding box center [876, 408] width 260 height 11
type input "en_GB__20FS_APP_OFFER_OPTIMOVE_VERSION__NVIP_RI_TAC_GM"
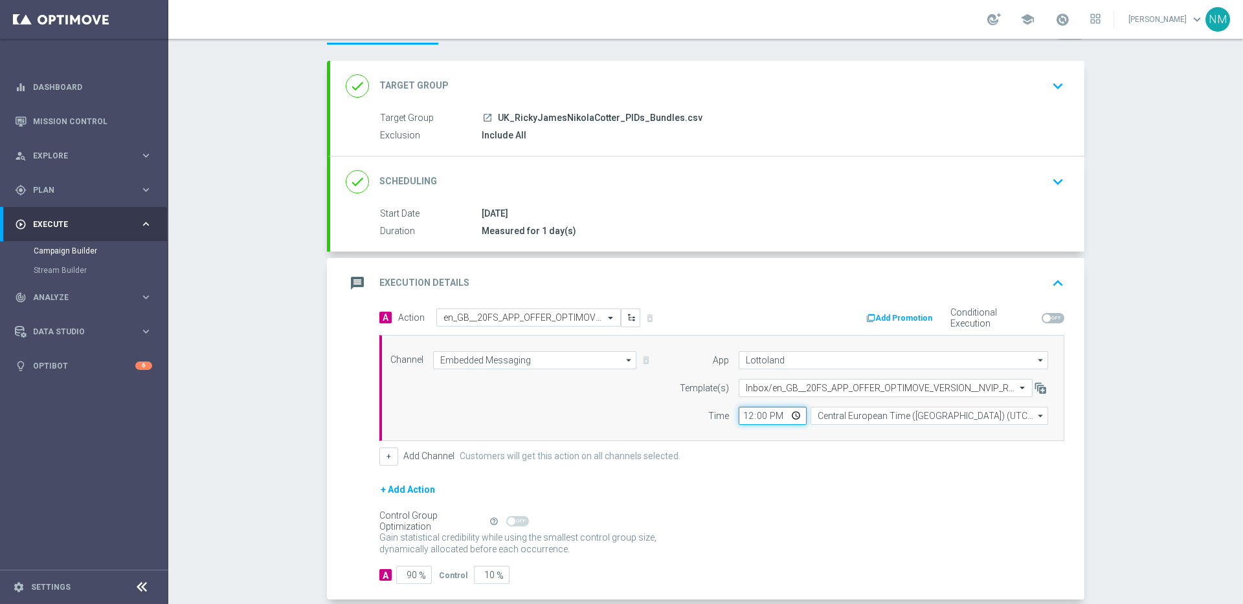
click at [794, 414] on input "12:00" at bounding box center [772, 416] width 68 height 18
type input "14:19"
click at [905, 467] on form "A Action Select action en_GB__20FS_APP_OFFER_OPTIMOVE_VERSION__NVIP_RI_TAC_GM d…" at bounding box center [721, 447] width 685 height 276
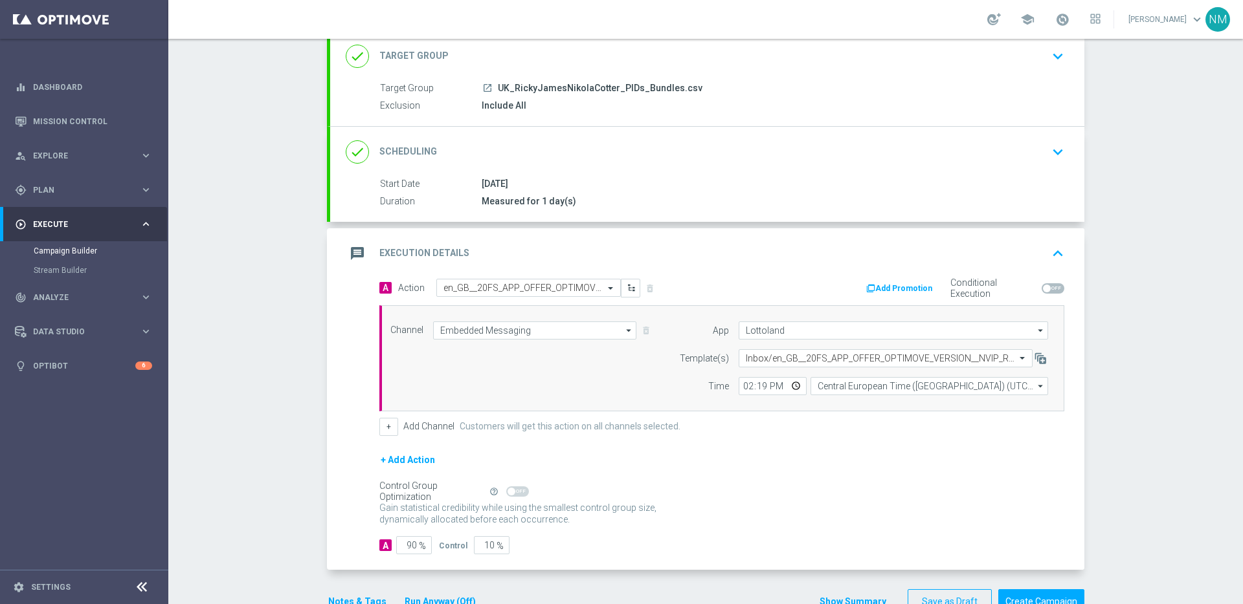
scroll to position [121, 0]
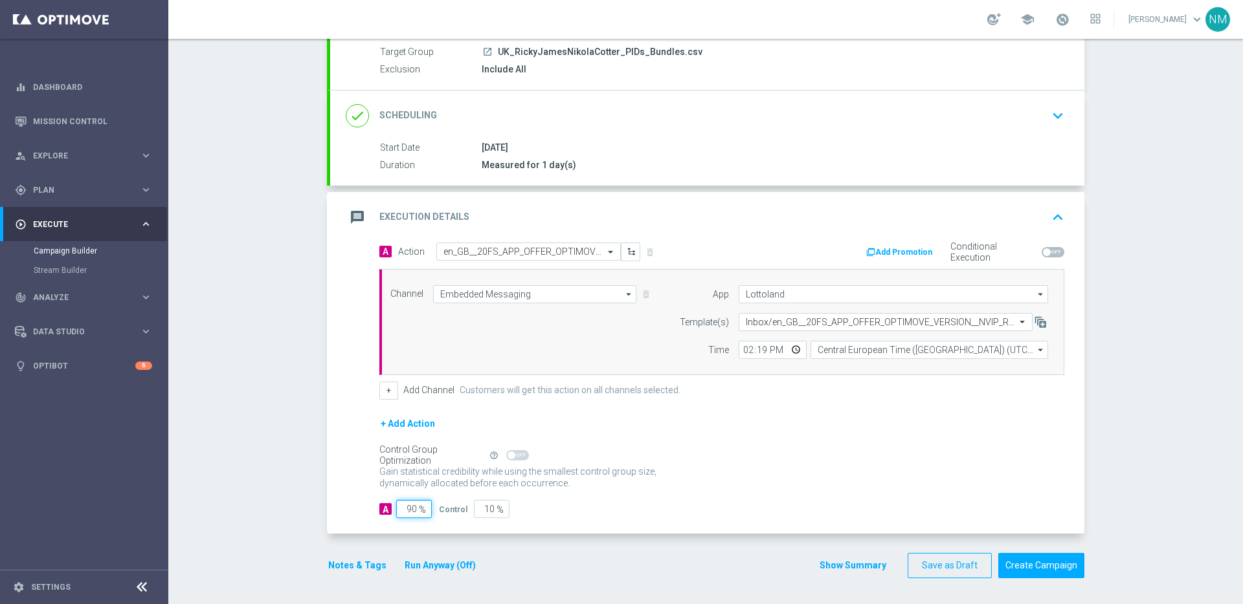
click at [409, 514] on input "90" at bounding box center [414, 509] width 36 height 18
type input "0"
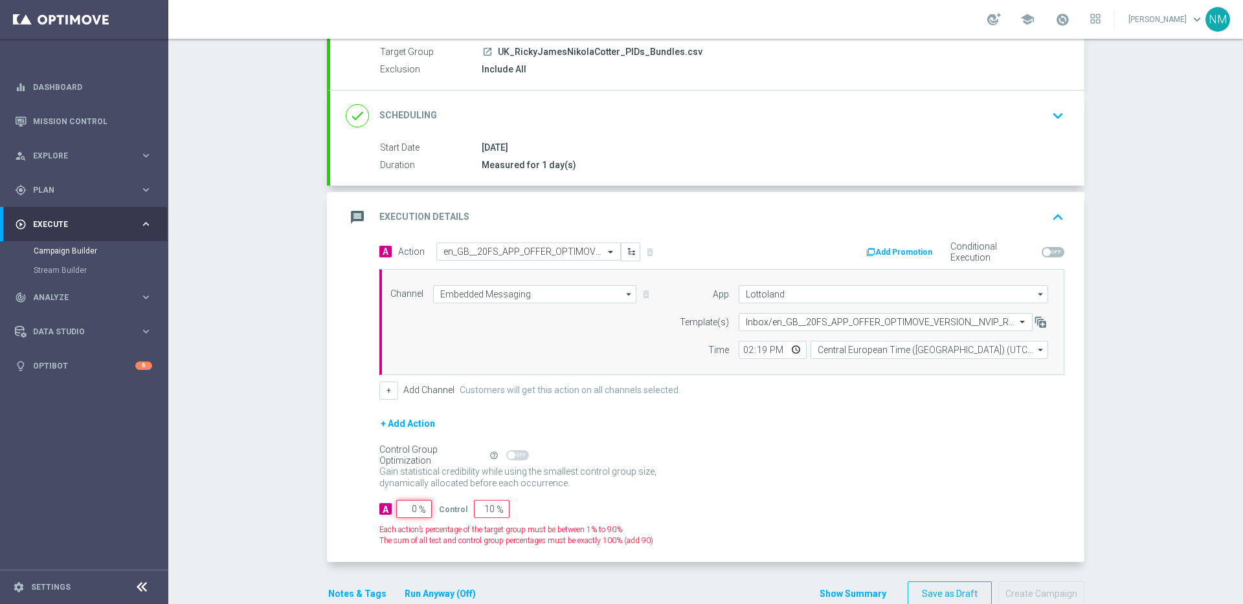
type input "100"
type input "0"
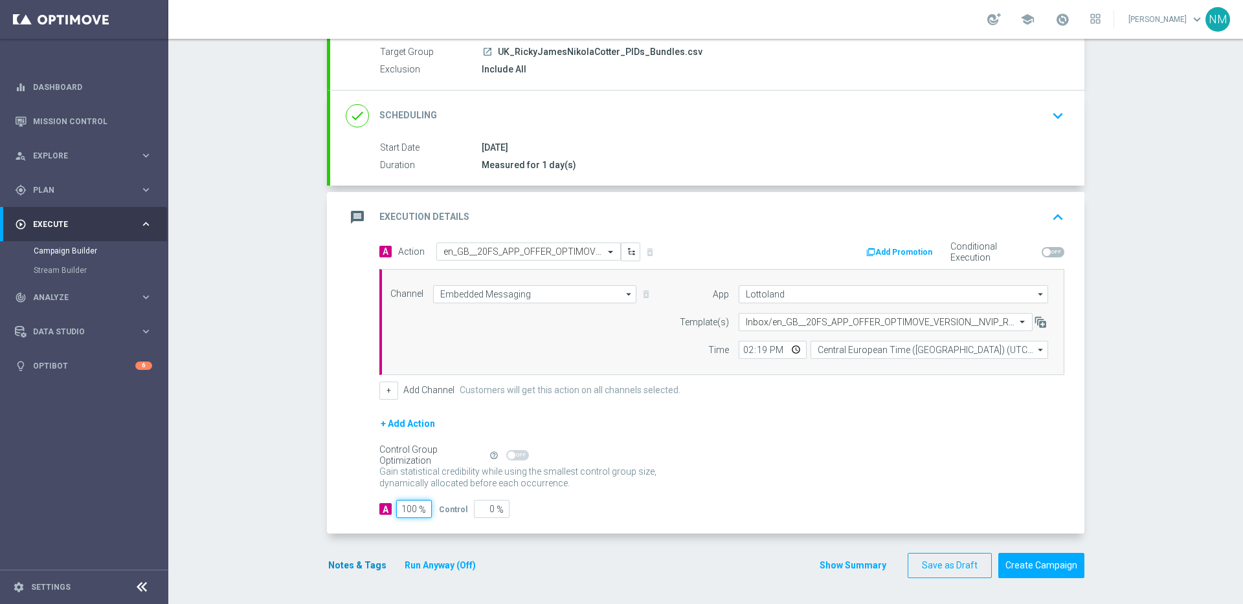
type input "100"
click at [327, 566] on button "Notes & Tags" at bounding box center [357, 566] width 61 height 16
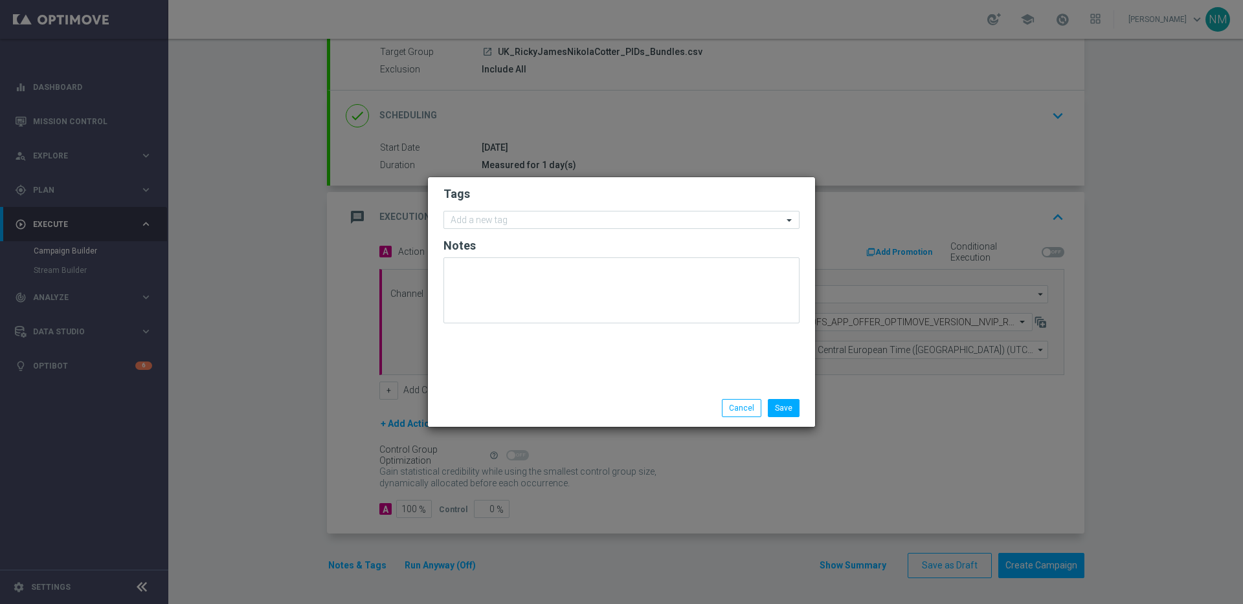
click at [485, 205] on form "Tags Add a new tag Notes" at bounding box center [621, 258] width 356 height 150
click at [484, 221] on input "text" at bounding box center [616, 221] width 332 height 11
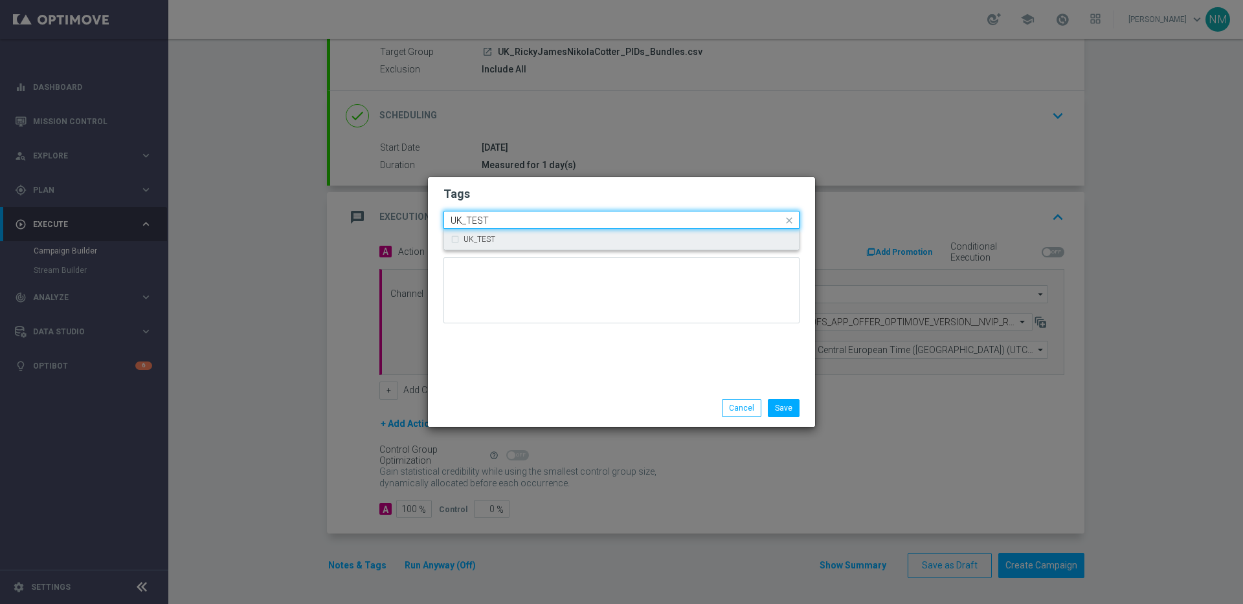
click at [485, 231] on div "UK_TEST" at bounding box center [621, 239] width 342 height 21
type input "UK_TEST"
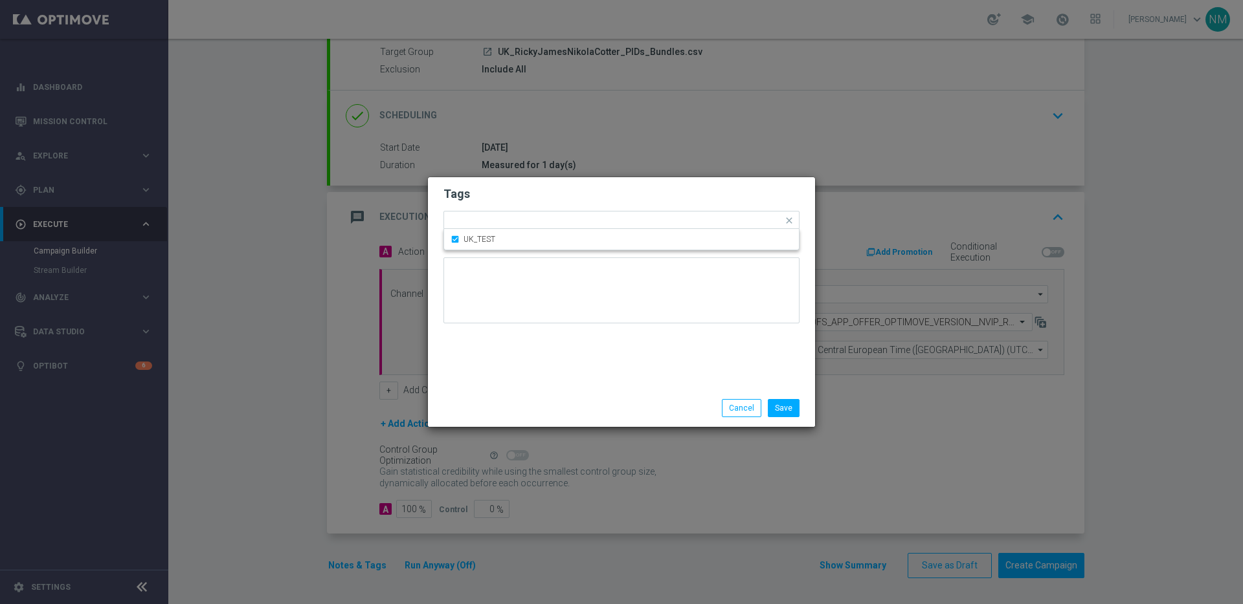
click at [664, 337] on div "Tags Quick find × UK_TEST UK_TEST Notes" at bounding box center [621, 283] width 387 height 212
click at [784, 409] on button "Save" at bounding box center [784, 408] width 32 height 18
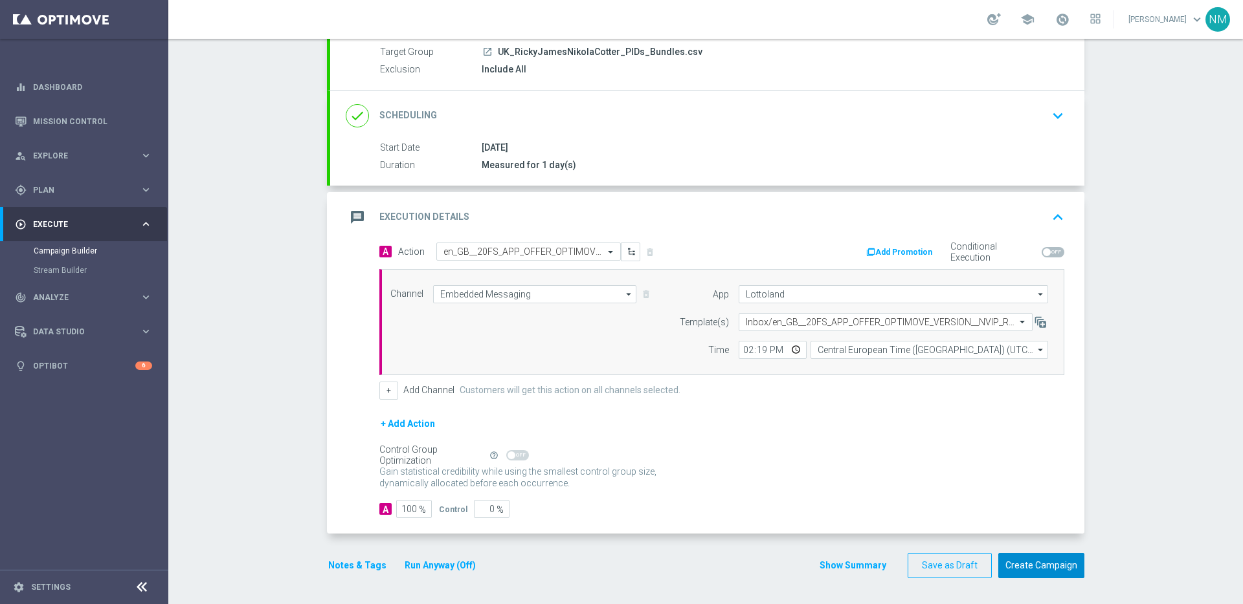
click at [1034, 557] on button "Create Campaign" at bounding box center [1041, 565] width 86 height 25
